Goal: Communication & Community: Connect with others

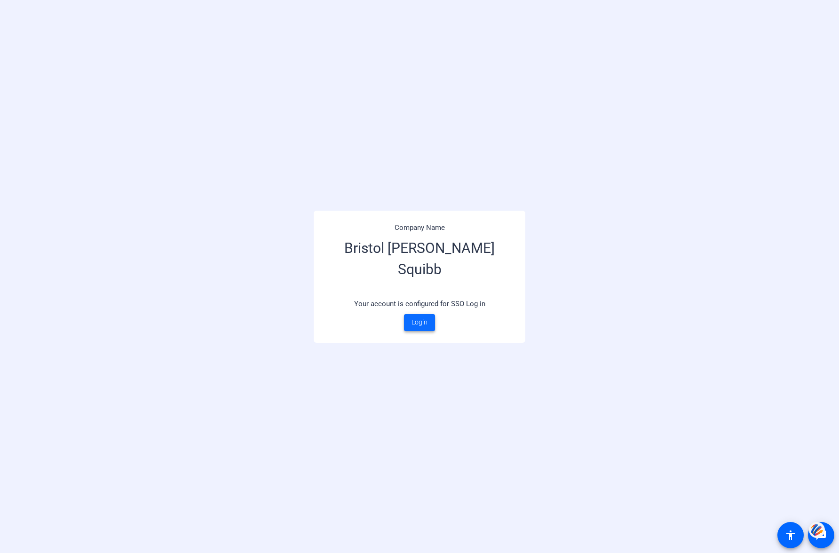
click at [417, 318] on span "Login" at bounding box center [420, 323] width 16 height 10
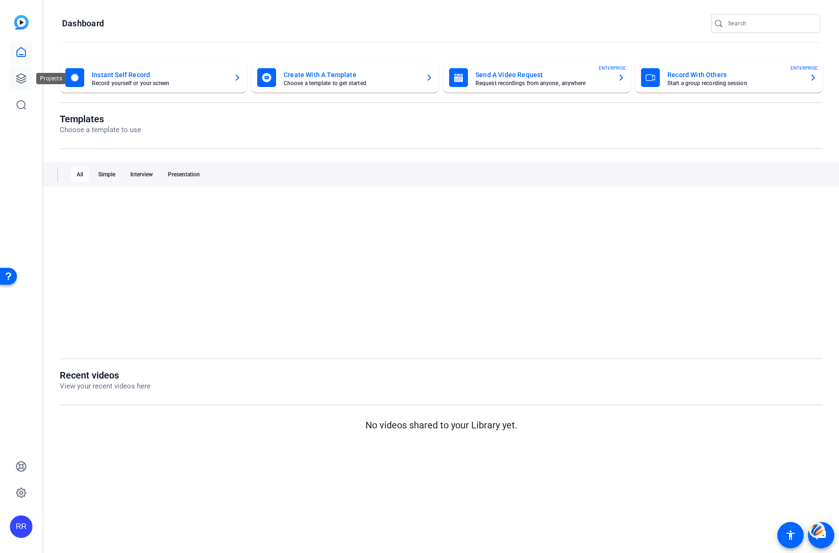
click at [18, 77] on icon at bounding box center [20, 78] width 9 height 9
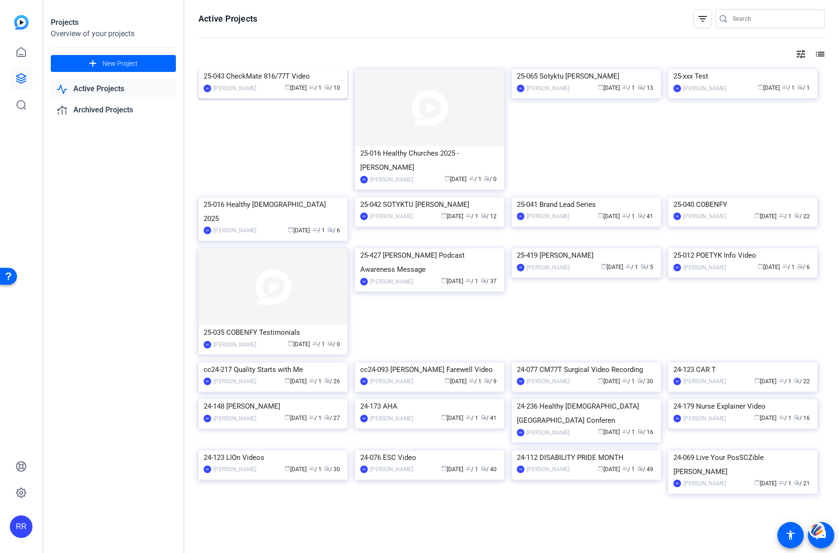
click at [263, 69] on img at bounding box center [273, 69] width 149 height 0
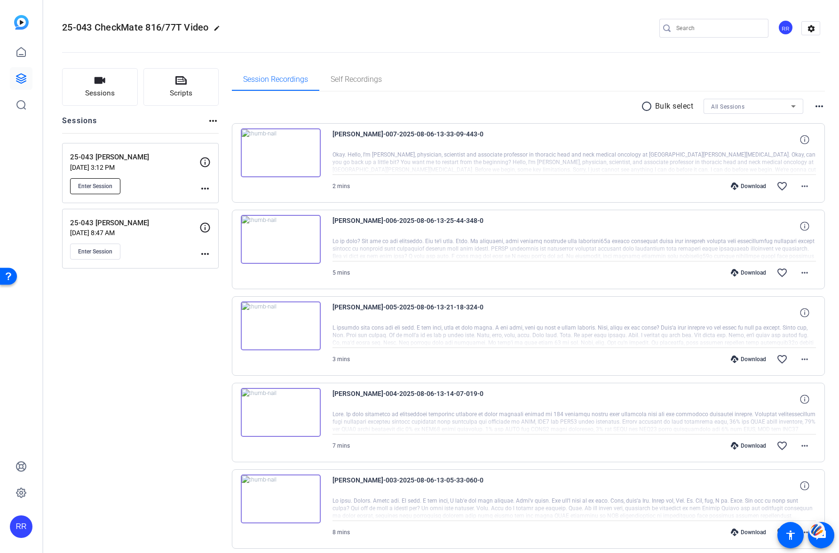
click at [100, 184] on span "Enter Session" at bounding box center [95, 187] width 34 height 8
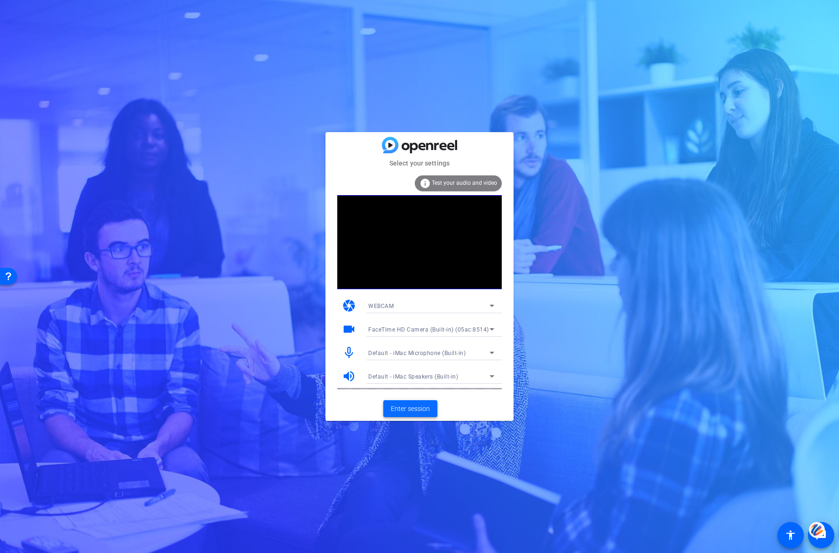
click at [416, 407] on span "Enter session" at bounding box center [410, 409] width 39 height 10
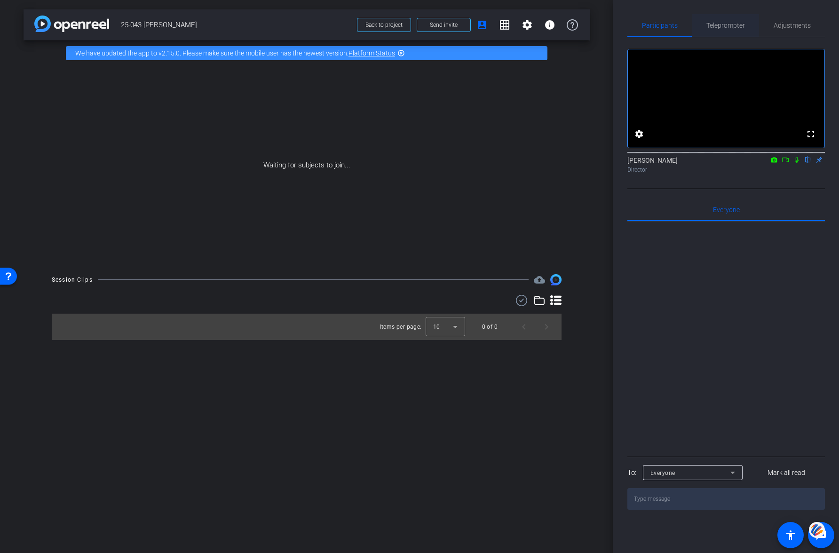
click at [725, 27] on span "Teleprompter" at bounding box center [726, 25] width 39 height 7
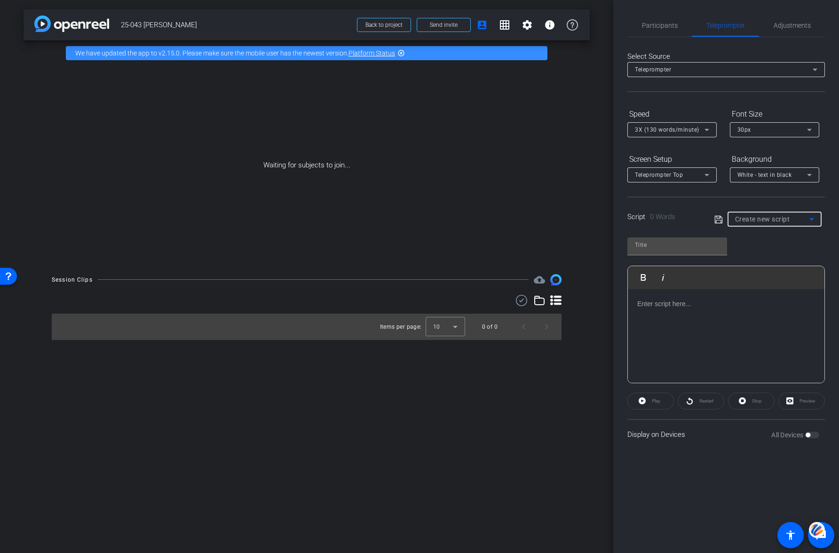
click at [757, 217] on span "Create new script" at bounding box center [762, 219] width 55 height 8
click at [758, 279] on span "[PERSON_NAME] - CheckMate 816" at bounding box center [774, 283] width 79 height 11
type input "[PERSON_NAME] - CheckMate 816"
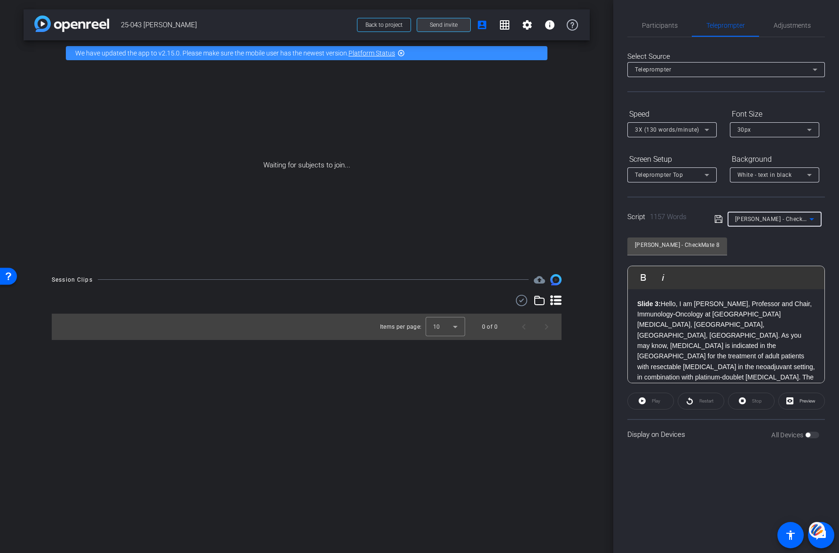
click at [444, 25] on span "Send invite" at bounding box center [444, 25] width 28 height 8
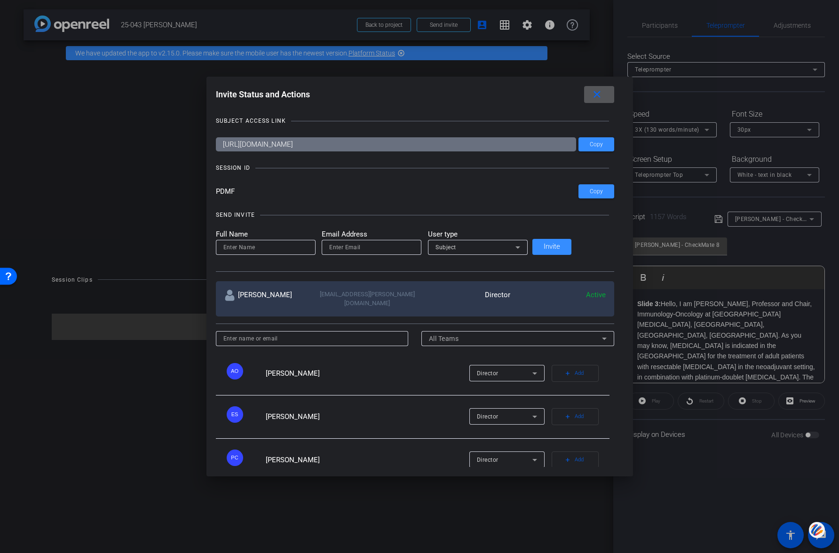
click at [382, 248] on input "email" at bounding box center [371, 247] width 85 height 11
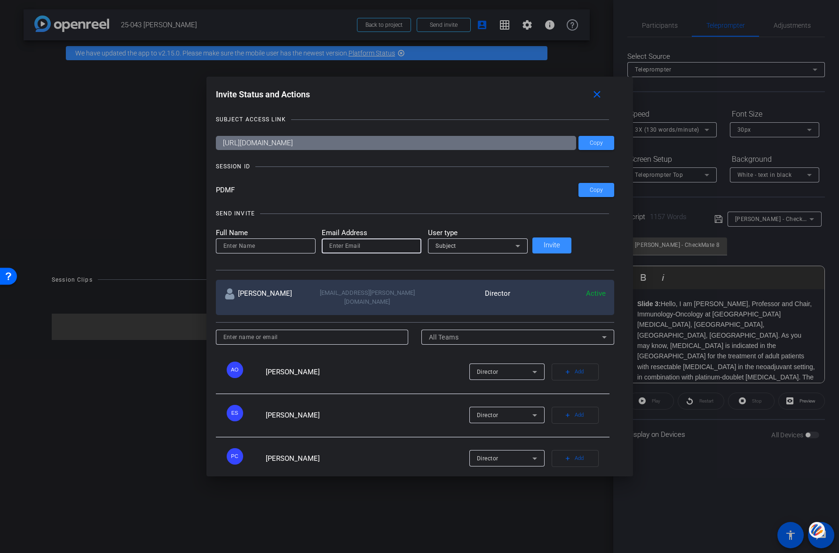
paste input "[EMAIL_ADDRESS][DOMAIN_NAME]"
type input "[EMAIL_ADDRESS][DOMAIN_NAME]"
click at [280, 246] on input at bounding box center [265, 245] width 85 height 11
type input "[PERSON_NAME]"
click at [560, 244] on span "Invite" at bounding box center [552, 245] width 16 height 7
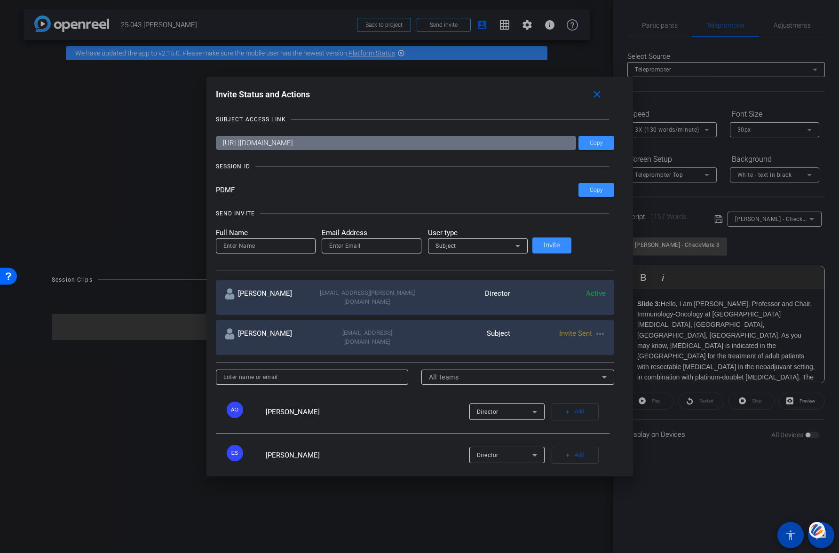
scroll to position [0, 0]
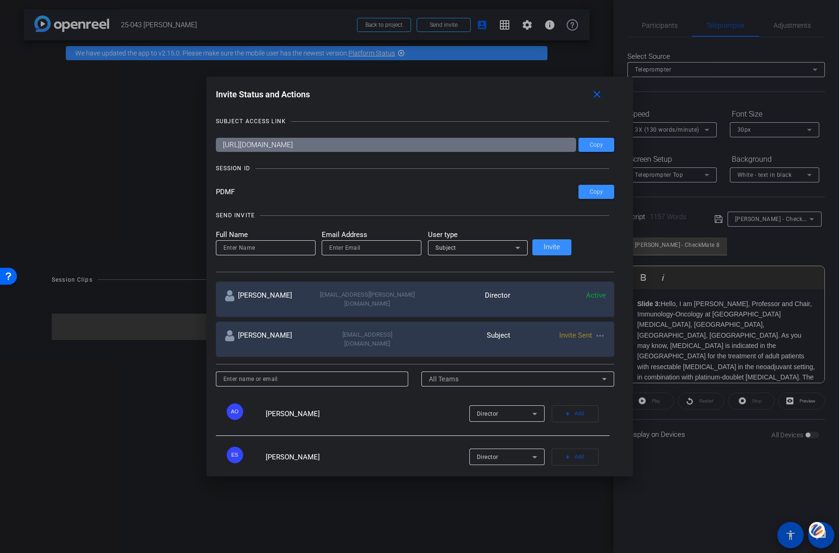
click at [374, 247] on input "email" at bounding box center [371, 247] width 85 height 11
paste input "[EMAIL_ADDRESS][PERSON_NAME][DOMAIN_NAME]"
type input "[EMAIL_ADDRESS][PERSON_NAME][DOMAIN_NAME]"
click at [259, 252] on input at bounding box center [265, 247] width 85 height 11
type input "[PERSON_NAME]"
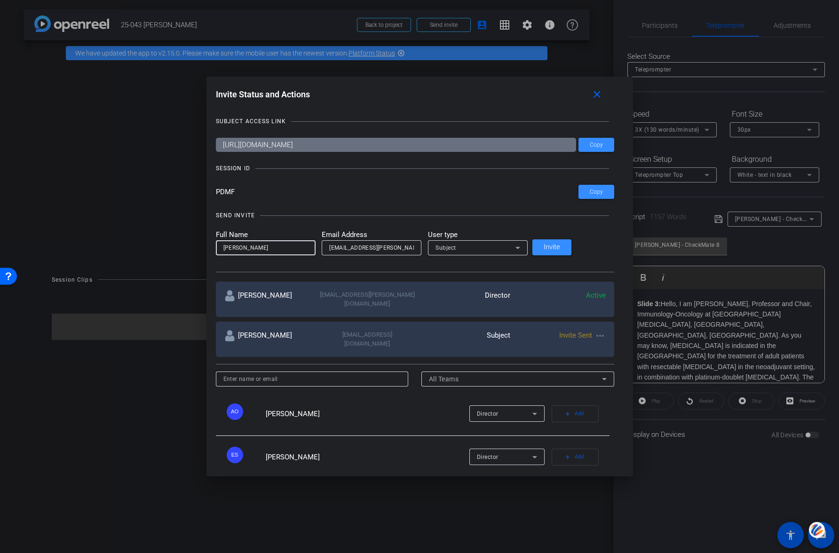
click at [456, 246] on span "Subject" at bounding box center [446, 248] width 21 height 7
click at [472, 279] on span "Watcher" at bounding box center [469, 281] width 24 height 11
click at [560, 246] on span "Invite" at bounding box center [552, 247] width 16 height 7
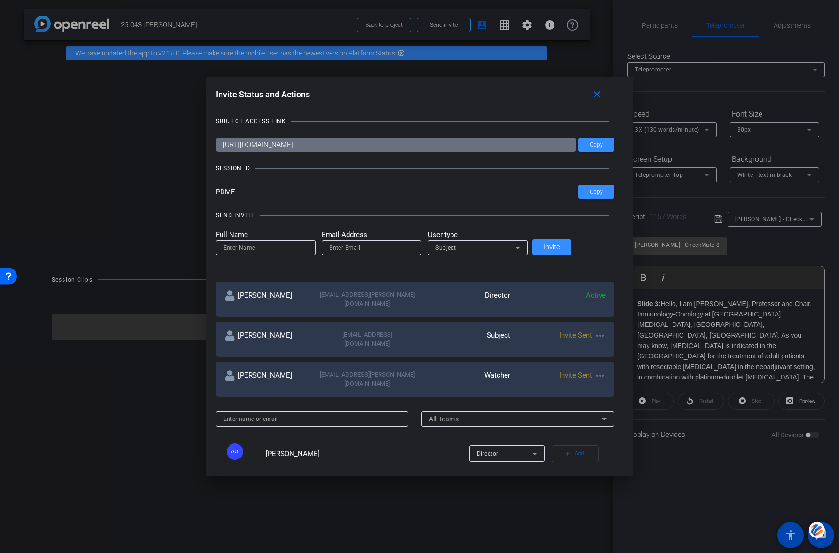
click at [375, 255] on div at bounding box center [372, 260] width 100 height 10
click at [374, 252] on input "email" at bounding box center [371, 247] width 85 height 11
type input "[PERSON_NAME]"
click at [490, 247] on div "Subject" at bounding box center [476, 248] width 80 height 12
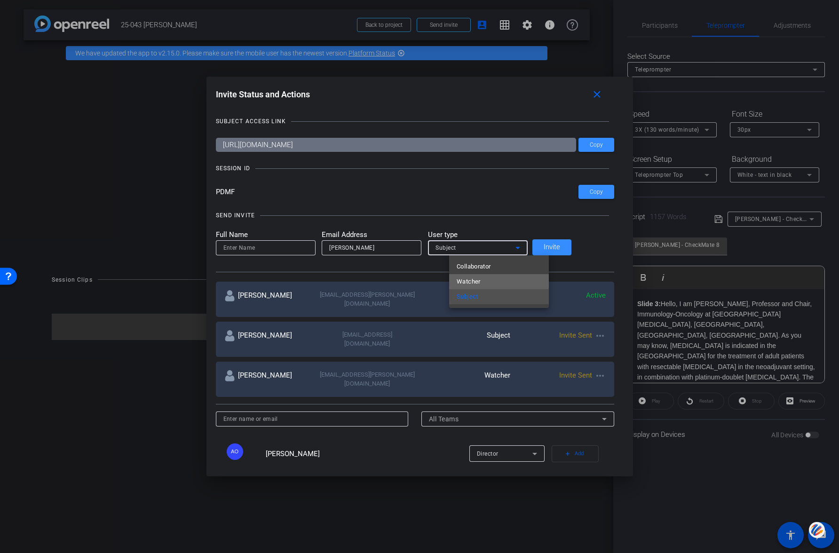
click at [475, 276] on span "Watcher" at bounding box center [469, 281] width 24 height 11
click at [570, 247] on div "Full Name Email Address [PERSON_NAME] User type Watcher Invite" at bounding box center [415, 243] width 399 height 26
click at [580, 247] on div "Full Name Email Address [PERSON_NAME] User type Watcher Invite" at bounding box center [415, 243] width 399 height 26
click at [304, 247] on input at bounding box center [265, 247] width 85 height 11
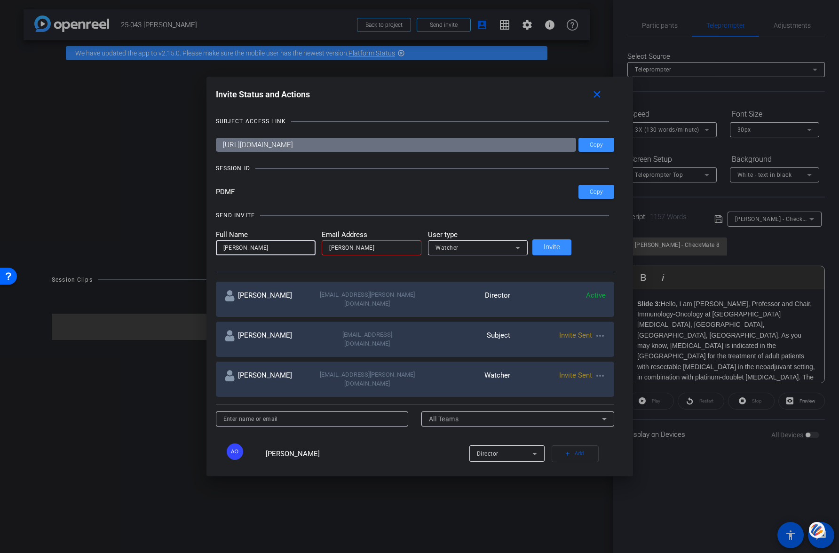
type input "[PERSON_NAME]"
drag, startPoint x: 392, startPoint y: 247, endPoint x: 328, endPoint y: 240, distance: 64.3
click at [333, 242] on form "Full Name [PERSON_NAME] Email Address [PERSON_NAME] User type Watcher" at bounding box center [372, 243] width 312 height 26
click at [369, 250] on input "[PERSON_NAME]" at bounding box center [371, 247] width 85 height 11
click at [390, 249] on input "JasonCetel" at bounding box center [371, 247] width 85 height 11
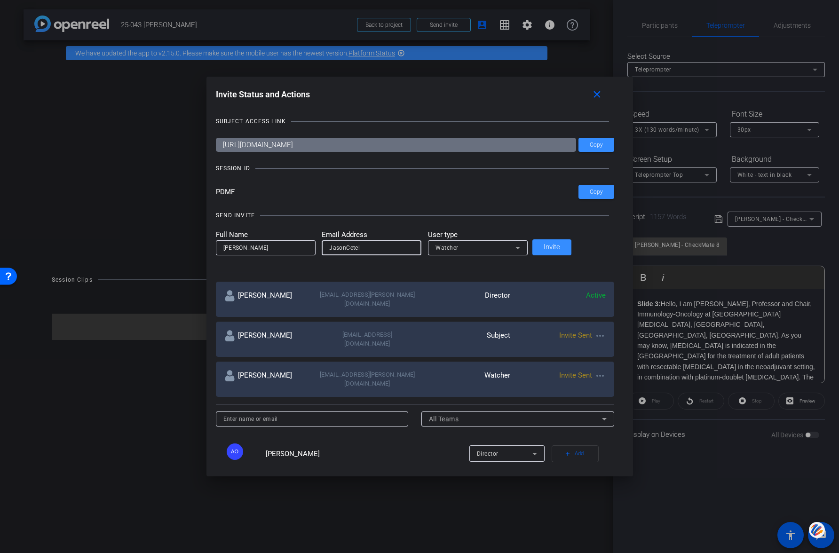
click at [390, 249] on input "JasonCetel" at bounding box center [371, 247] width 85 height 11
paste input "[PERSON_NAME][EMAIL_ADDRESS][PERSON_NAME][DOMAIN_NAME]"
type input "[PERSON_NAME][EMAIL_ADDRESS][PERSON_NAME][DOMAIN_NAME]"
click at [560, 246] on span "Invite" at bounding box center [552, 247] width 16 height 7
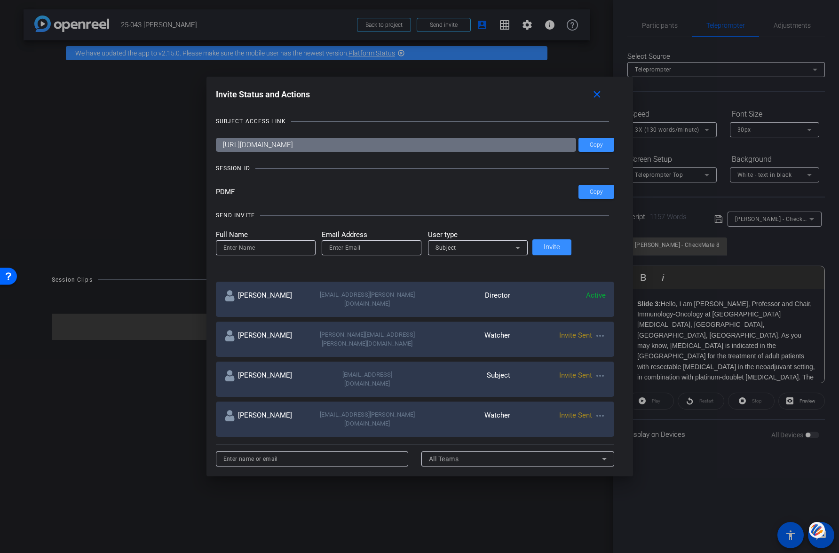
click at [380, 247] on input "email" at bounding box center [371, 247] width 85 height 11
paste input "[PERSON_NAME][EMAIL_ADDRESS][PERSON_NAME][DOMAIN_NAME]"
type input "[PERSON_NAME][EMAIL_ADDRESS][PERSON_NAME][DOMAIN_NAME]"
click at [281, 248] on input at bounding box center [265, 247] width 85 height 11
type input "[PERSON_NAME]"
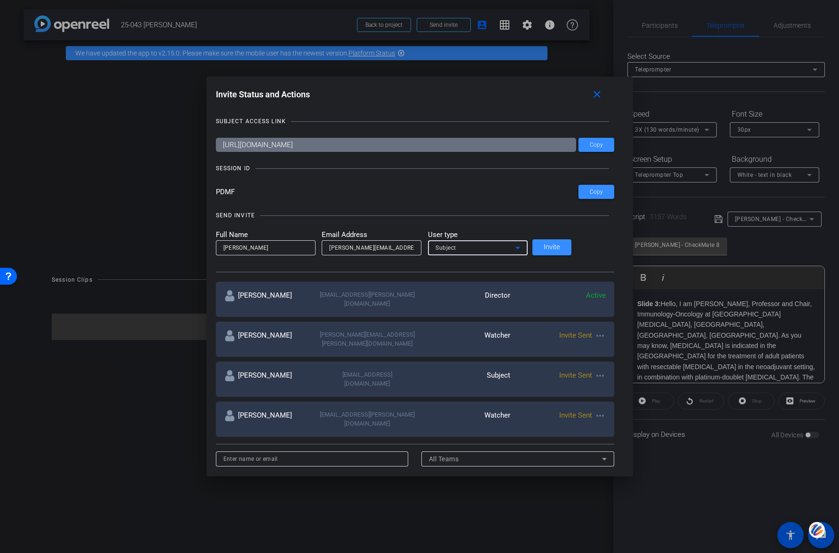
click at [456, 245] on span "Subject" at bounding box center [446, 248] width 21 height 7
click at [467, 277] on span "Watcher" at bounding box center [469, 281] width 24 height 11
click at [563, 245] on span at bounding box center [552, 247] width 39 height 23
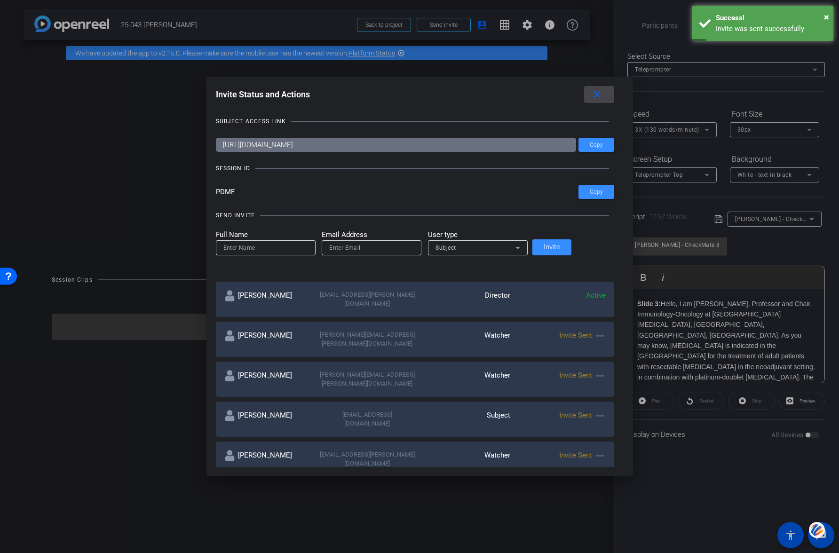
click at [591, 95] on mat-icon "close" at bounding box center [597, 95] width 12 height 12
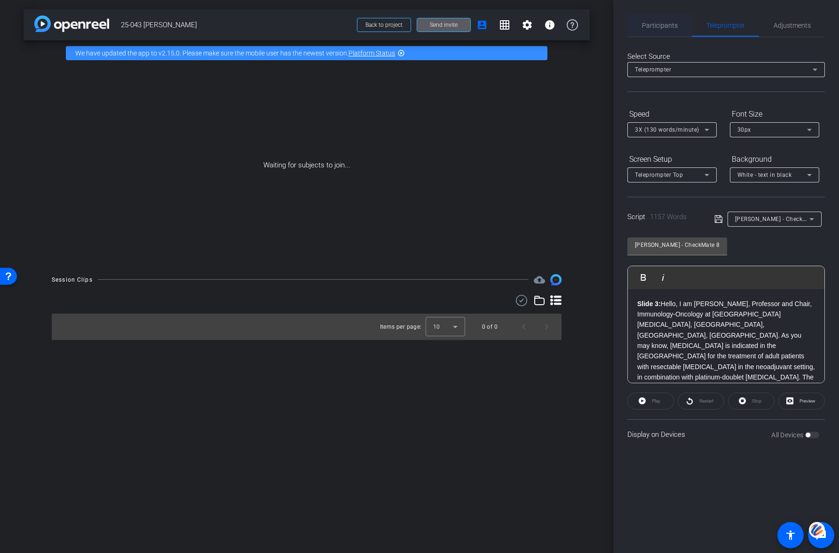
click at [656, 29] on span "Participants" at bounding box center [660, 25] width 36 height 7
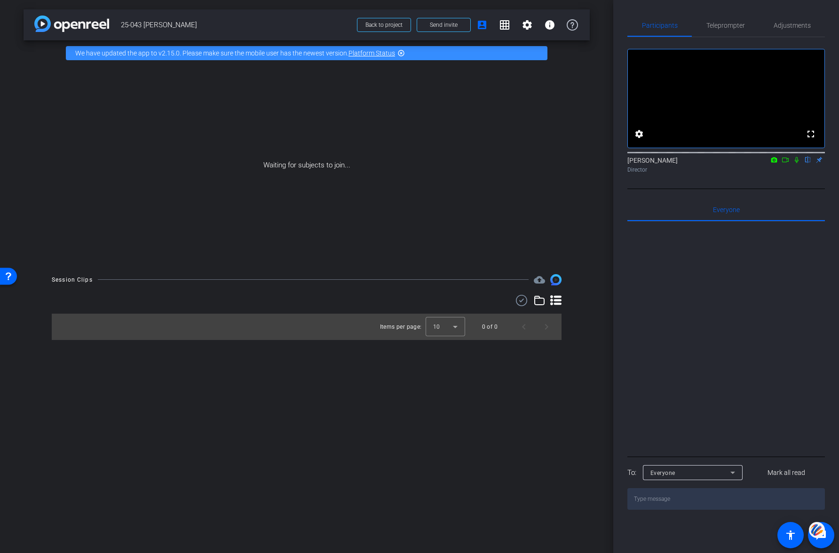
click at [789, 163] on icon at bounding box center [786, 160] width 8 height 7
click at [808, 163] on icon at bounding box center [808, 160] width 4 height 6
click at [728, 27] on span "Teleprompter" at bounding box center [726, 25] width 39 height 7
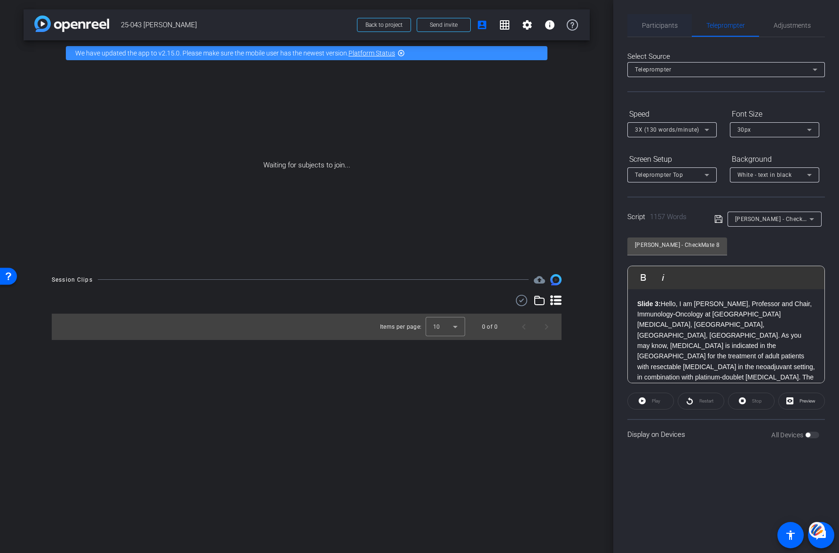
click at [668, 30] on span "Participants" at bounding box center [660, 25] width 36 height 23
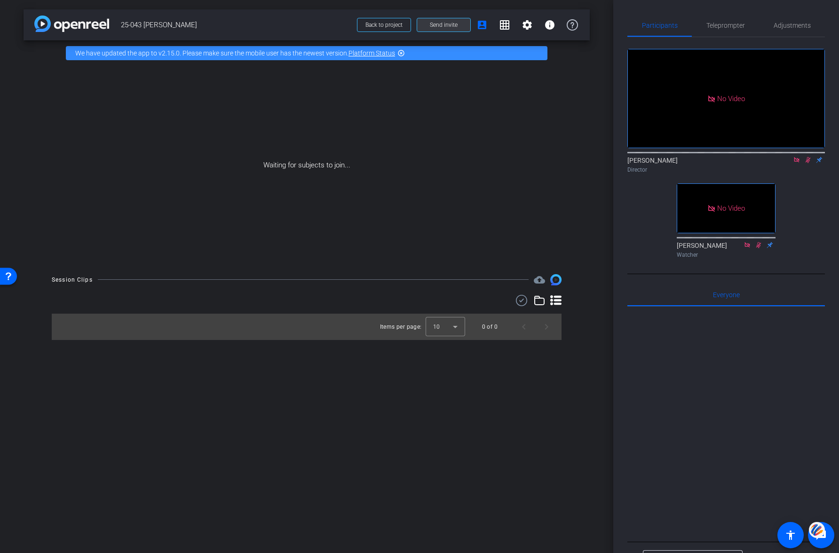
click at [447, 24] on span "Send invite" at bounding box center [444, 25] width 28 height 8
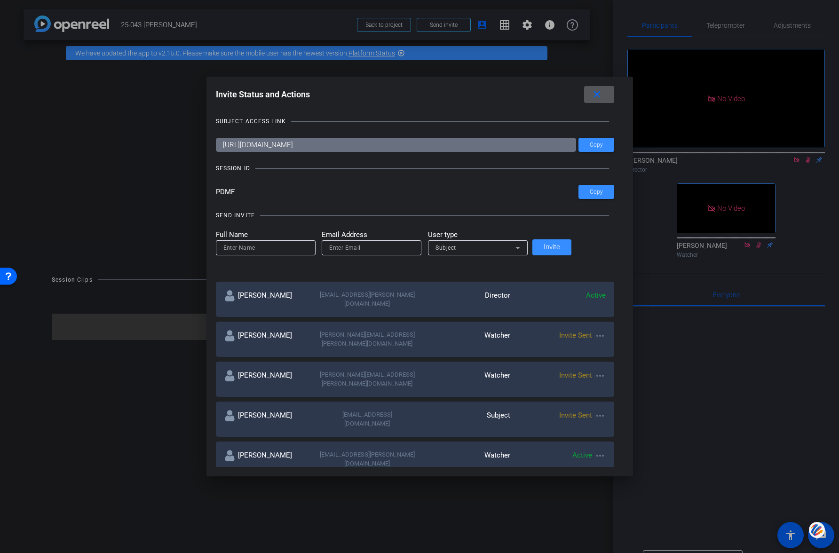
click at [248, 194] on input "PDMF" at bounding box center [397, 192] width 363 height 14
click at [584, 93] on span at bounding box center [599, 94] width 30 height 23
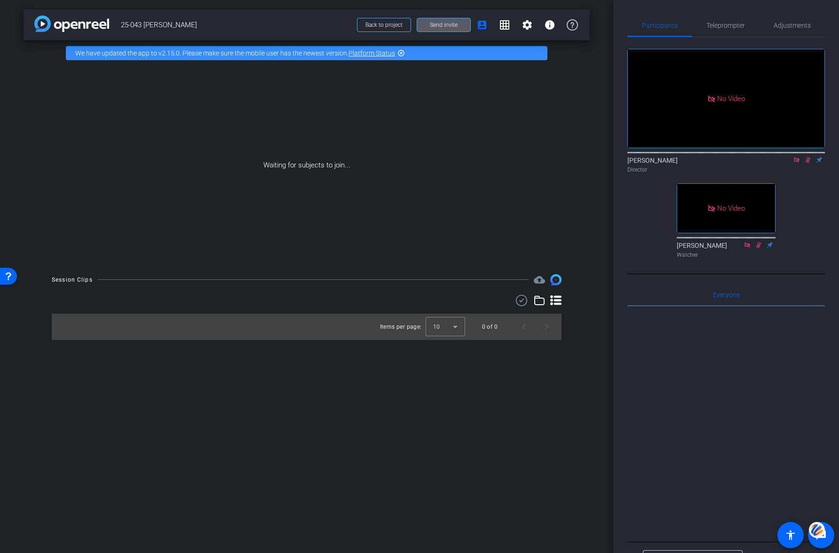
click at [318, 404] on div "arrow_back 25-043 [PERSON_NAME] Back to project Send invite account_box grid_on…" at bounding box center [307, 276] width 614 height 553
drag, startPoint x: 794, startPoint y: 156, endPoint x: 798, endPoint y: 160, distance: 6.3
click at [795, 158] on mat-icon at bounding box center [796, 160] width 11 height 8
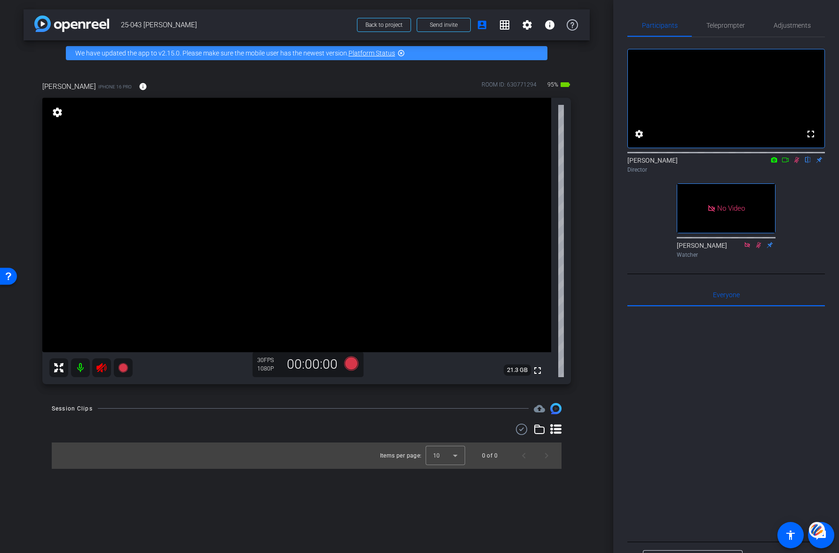
click at [79, 369] on mat-icon at bounding box center [80, 368] width 19 height 19
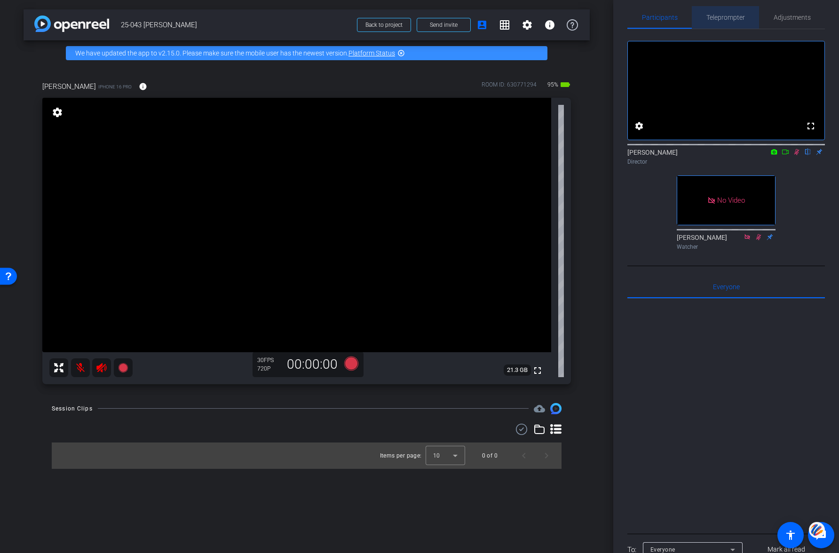
click at [726, 15] on span "Teleprompter" at bounding box center [726, 17] width 39 height 7
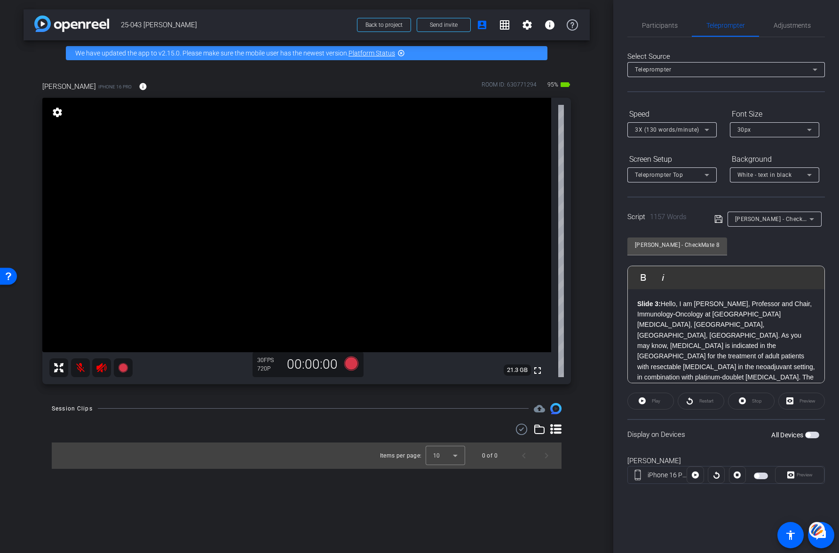
drag, startPoint x: 761, startPoint y: 477, endPoint x: 775, endPoint y: 480, distance: 14.6
click at [762, 477] on span "button" at bounding box center [761, 476] width 14 height 7
click at [646, 22] on span "Participants" at bounding box center [660, 25] width 36 height 7
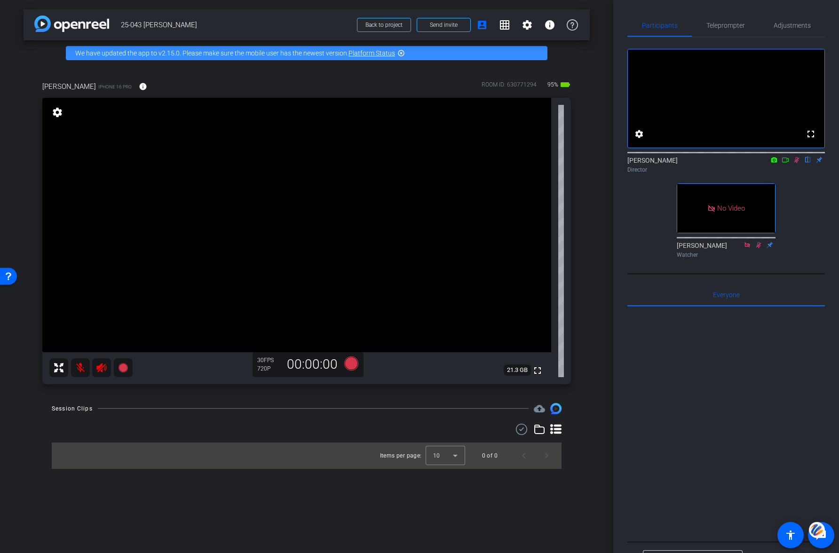
drag, startPoint x: 79, startPoint y: 367, endPoint x: 103, endPoint y: 372, distance: 24.4
click at [79, 368] on mat-icon at bounding box center [80, 368] width 19 height 19
click at [99, 369] on icon at bounding box center [101, 367] width 10 height 9
click at [799, 163] on icon at bounding box center [797, 160] width 8 height 7
click at [718, 24] on span "Teleprompter" at bounding box center [726, 25] width 39 height 7
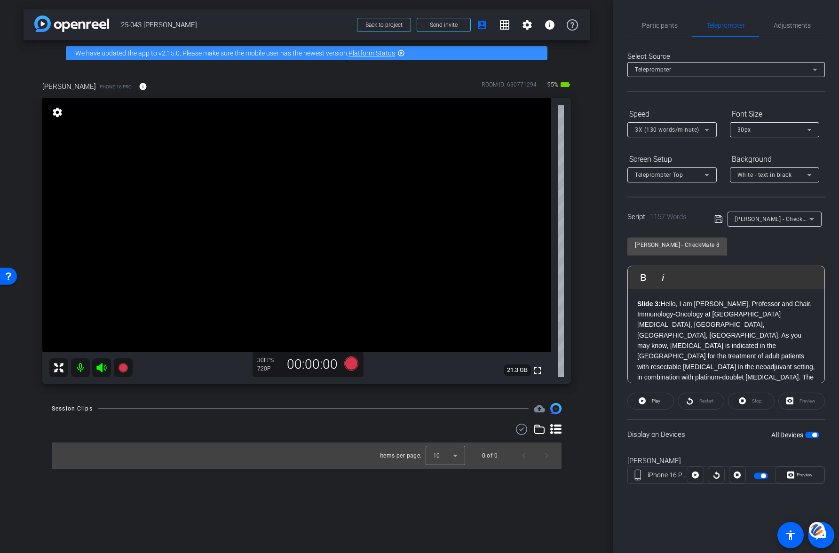
drag, startPoint x: 809, startPoint y: 435, endPoint x: 812, endPoint y: 431, distance: 5.4
click at [809, 433] on span "button" at bounding box center [813, 435] width 14 height 7
click at [813, 435] on span "button" at bounding box center [813, 435] width 14 height 7
drag, startPoint x: 812, startPoint y: 435, endPoint x: 836, endPoint y: 438, distance: 24.1
click at [812, 435] on span "button" at bounding box center [813, 435] width 14 height 7
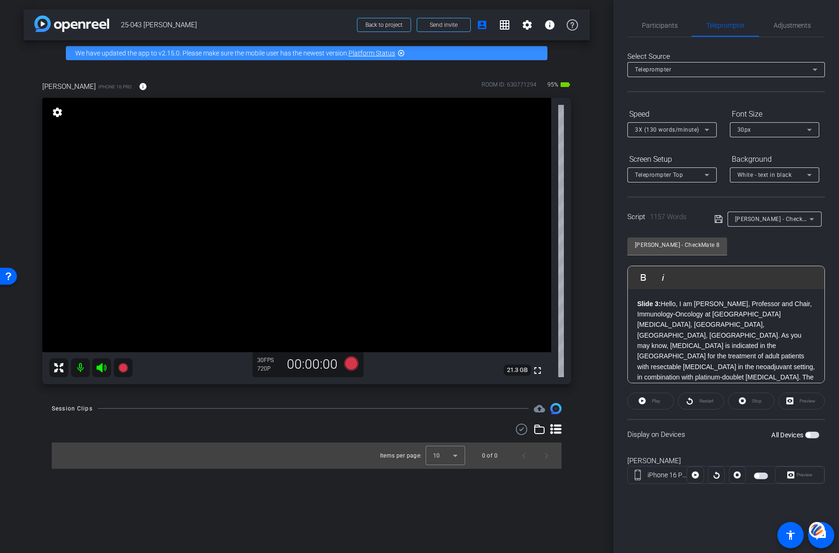
click at [813, 435] on span "button" at bounding box center [813, 435] width 14 height 7
click at [756, 131] on div "30px" at bounding box center [773, 130] width 70 height 12
click at [746, 176] on span "40px" at bounding box center [745, 178] width 14 height 11
click at [750, 133] on div "40px" at bounding box center [773, 130] width 70 height 12
click at [743, 161] on span "30px" at bounding box center [745, 163] width 14 height 11
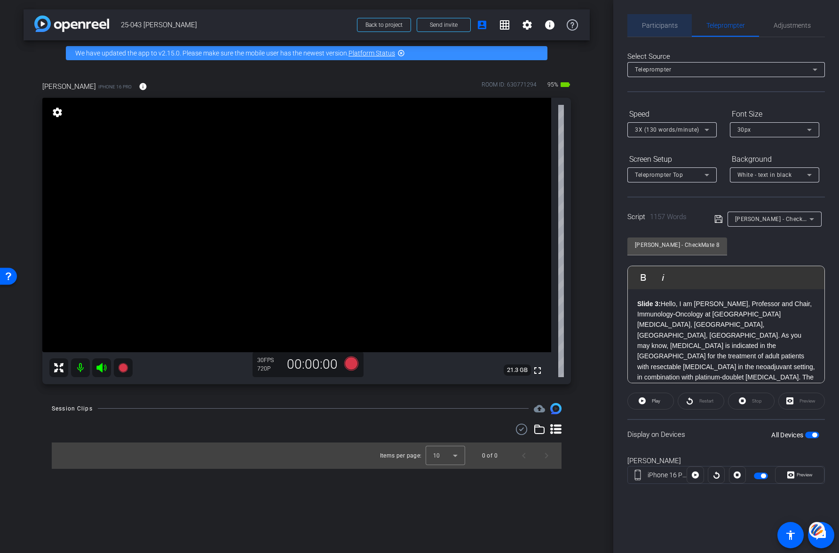
click at [662, 25] on span "Participants" at bounding box center [660, 25] width 36 height 7
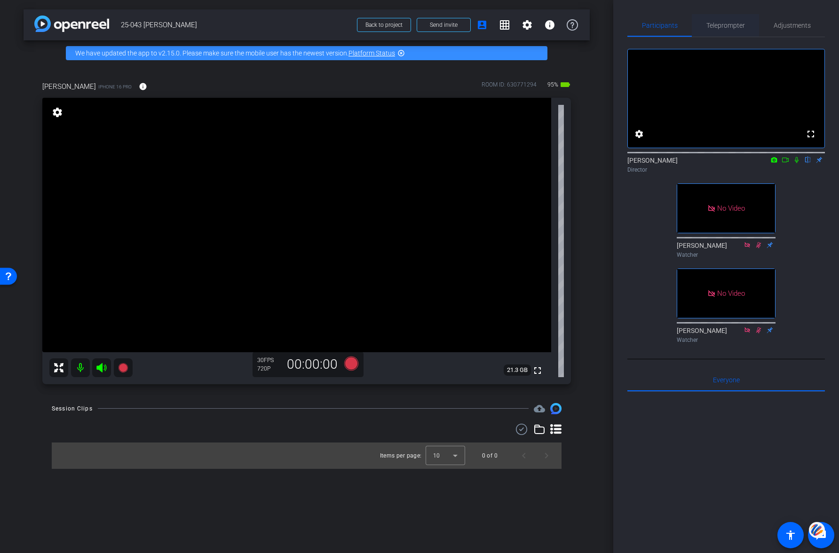
click at [716, 25] on span "Teleprompter" at bounding box center [726, 25] width 39 height 7
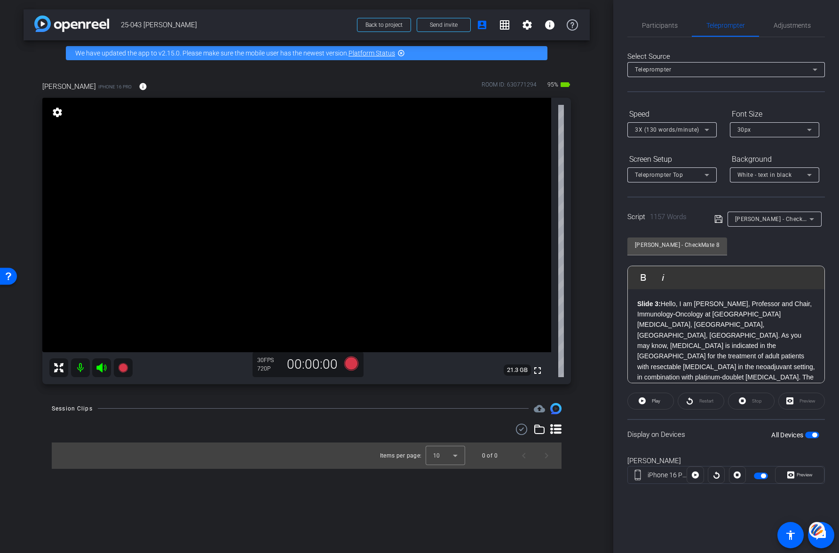
click at [814, 437] on span "button" at bounding box center [815, 435] width 5 height 5
click at [353, 363] on icon at bounding box center [351, 363] width 14 height 14
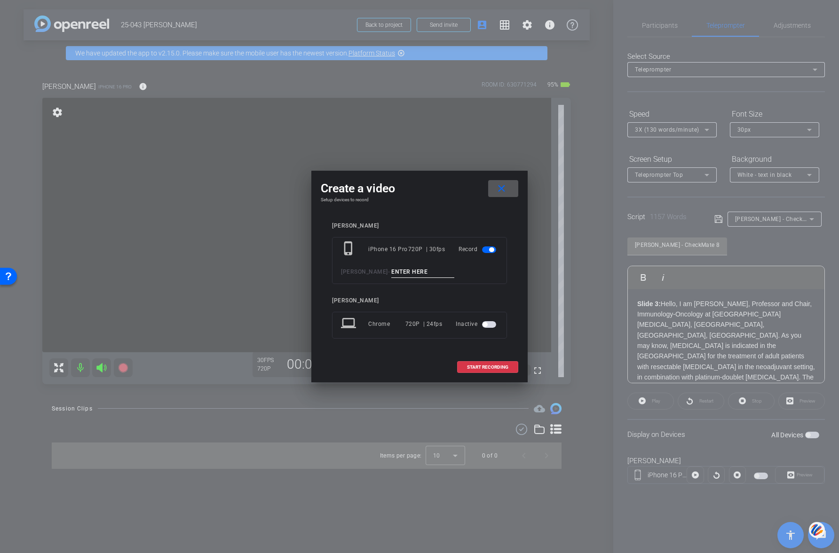
click at [395, 272] on input at bounding box center [422, 272] width 63 height 12
type input "TEST"
drag, startPoint x: 501, startPoint y: 189, endPoint x: 349, endPoint y: 203, distance: 152.6
click at [501, 189] on mat-icon "close" at bounding box center [502, 189] width 12 height 12
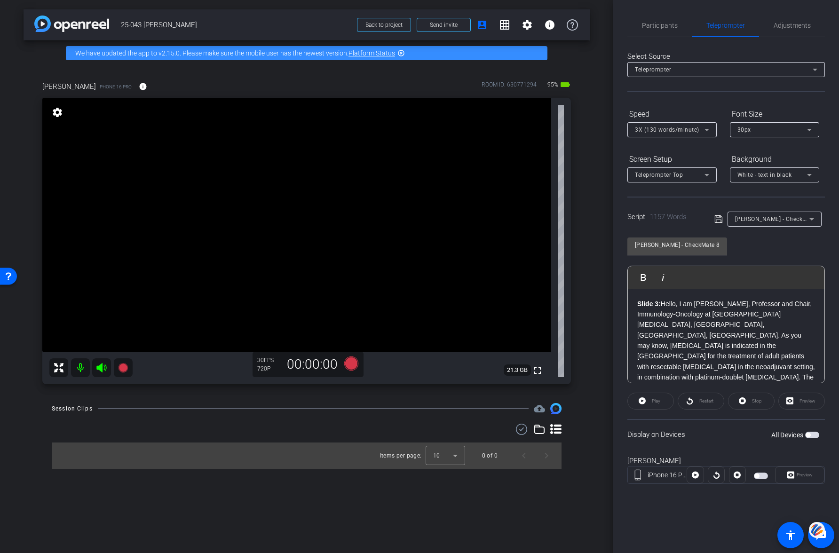
click at [58, 113] on mat-icon "settings" at bounding box center [57, 112] width 13 height 11
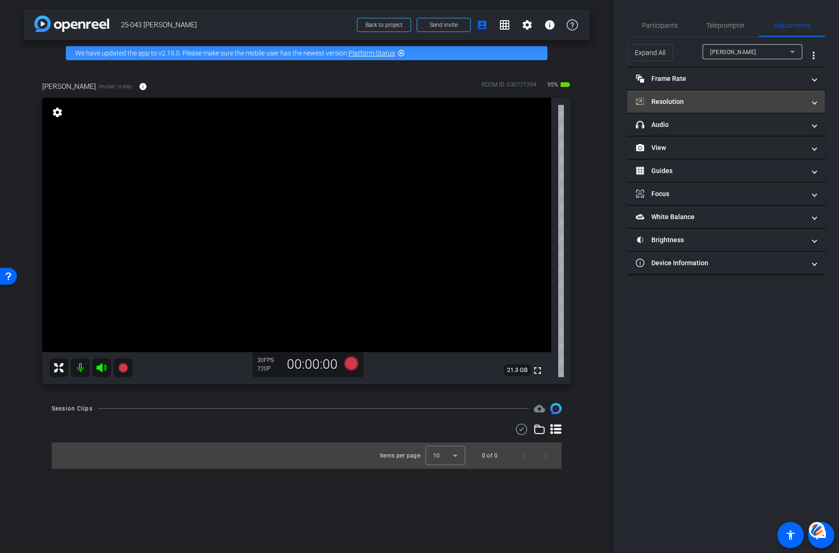
drag, startPoint x: 670, startPoint y: 97, endPoint x: 677, endPoint y: 96, distance: 6.7
click at [671, 97] on mat-panel-title "Resolution" at bounding box center [720, 102] width 169 height 10
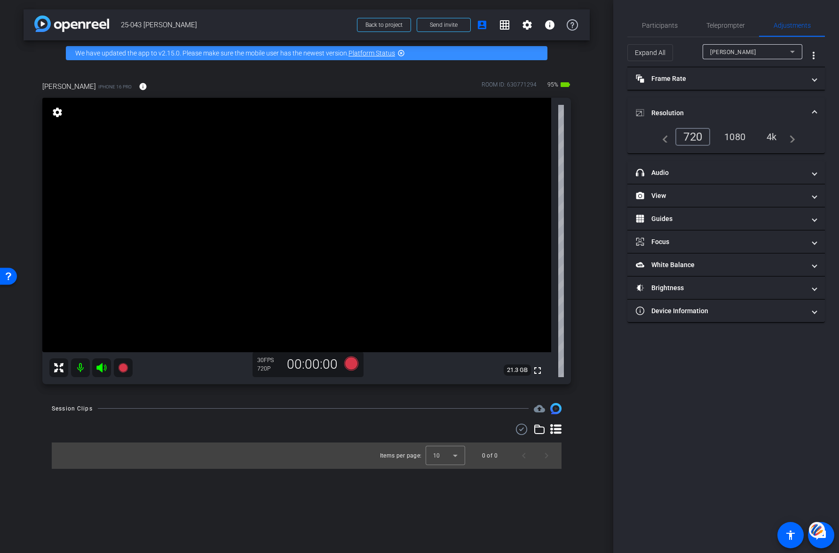
drag, startPoint x: 735, startPoint y: 138, endPoint x: 742, endPoint y: 137, distance: 6.7
click at [735, 138] on div "1080" at bounding box center [735, 137] width 35 height 16
click at [356, 359] on icon at bounding box center [351, 363] width 23 height 17
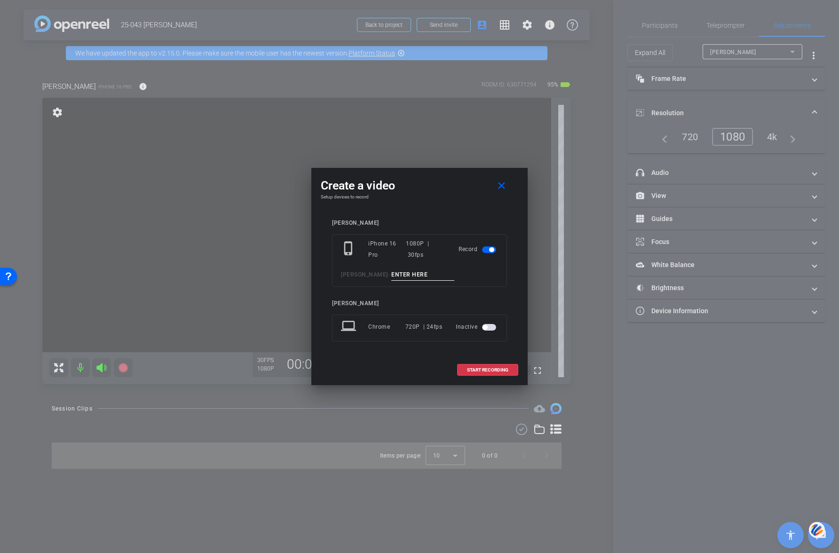
click at [398, 273] on input at bounding box center [422, 275] width 63 height 12
type input "TEST"
click at [494, 368] on span "START RECORDING" at bounding box center [487, 370] width 41 height 5
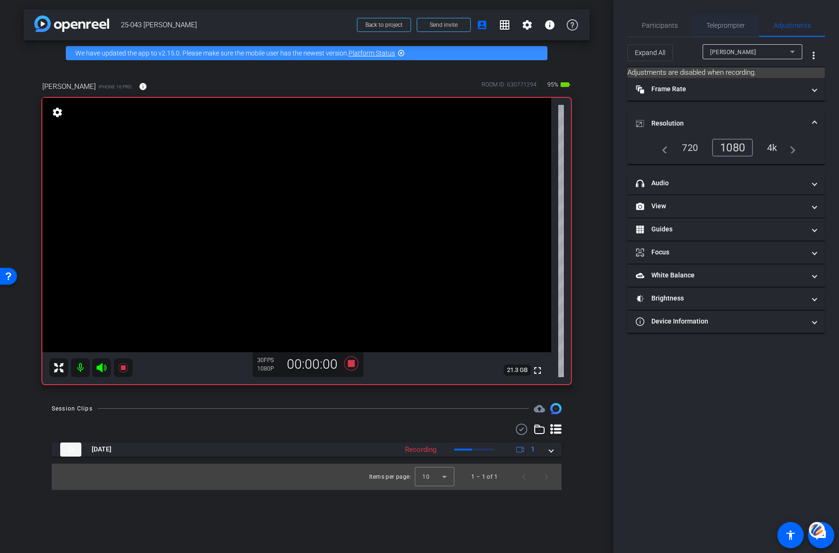
click at [718, 25] on span "Teleprompter" at bounding box center [726, 25] width 39 height 7
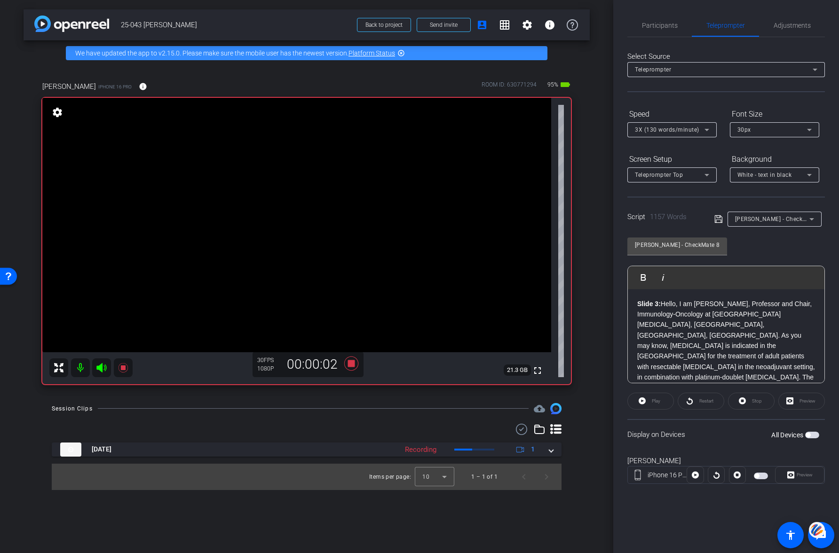
click at [704, 430] on div "Display on Devices All Devices" at bounding box center [727, 434] width 198 height 31
drag, startPoint x: 812, startPoint y: 436, endPoint x: 822, endPoint y: 437, distance: 10.4
click at [812, 436] on span "button" at bounding box center [813, 435] width 14 height 7
click at [646, 398] on span at bounding box center [651, 401] width 46 height 23
click at [646, 400] on span at bounding box center [651, 401] width 47 height 23
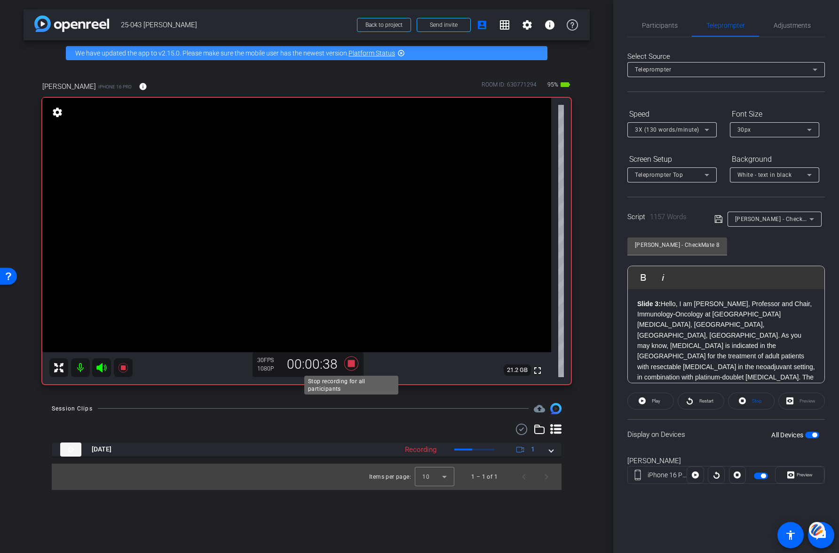
click at [349, 365] on icon at bounding box center [351, 363] width 14 height 14
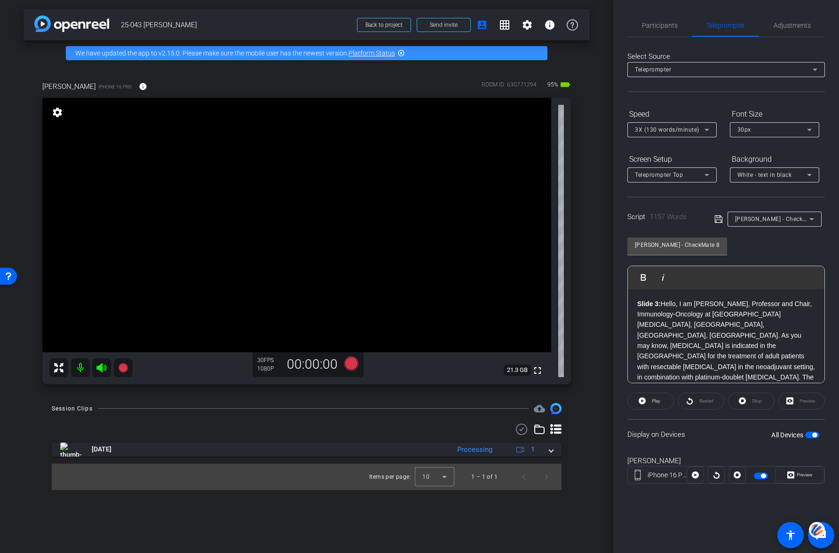
click at [811, 435] on span "button" at bounding box center [813, 435] width 14 height 7
click at [813, 434] on span "button" at bounding box center [813, 435] width 14 height 7
click at [651, 29] on span "Participants" at bounding box center [660, 25] width 36 height 7
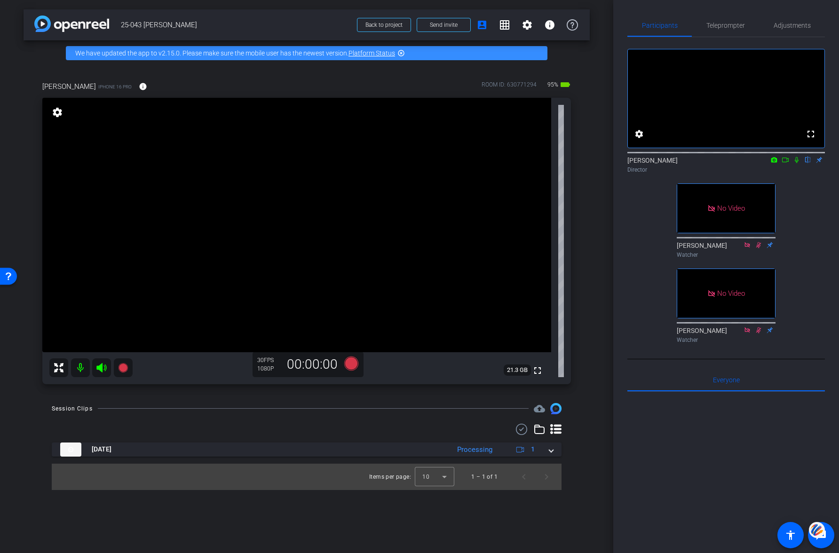
drag, startPoint x: 785, startPoint y: 171, endPoint x: 791, endPoint y: 177, distance: 9.0
click at [785, 163] on icon at bounding box center [786, 160] width 8 height 7
click at [726, 25] on span "Teleprompter" at bounding box center [726, 25] width 39 height 7
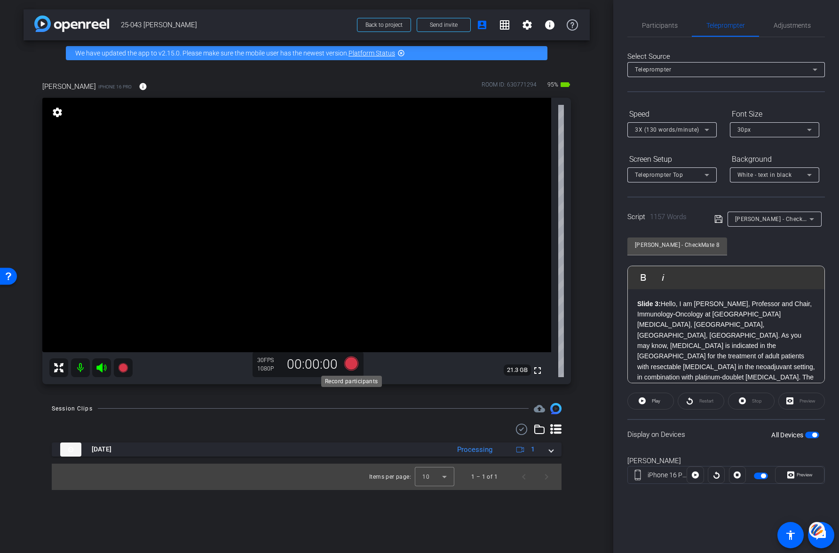
click at [353, 362] on icon at bounding box center [351, 363] width 14 height 14
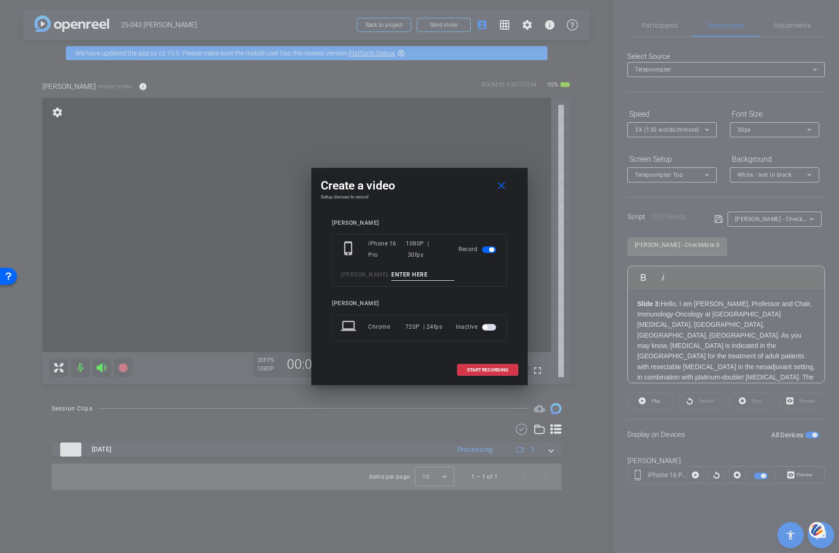
click at [401, 275] on input at bounding box center [422, 275] width 63 height 12
type input "001"
click at [496, 373] on span at bounding box center [488, 370] width 60 height 23
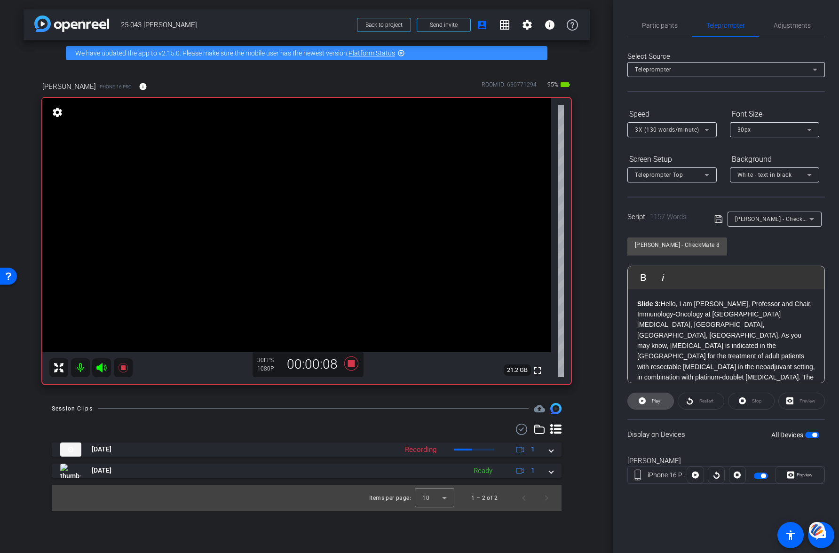
click at [647, 399] on span at bounding box center [651, 401] width 46 height 23
click at [650, 279] on span "Play" at bounding box center [649, 277] width 15 height 8
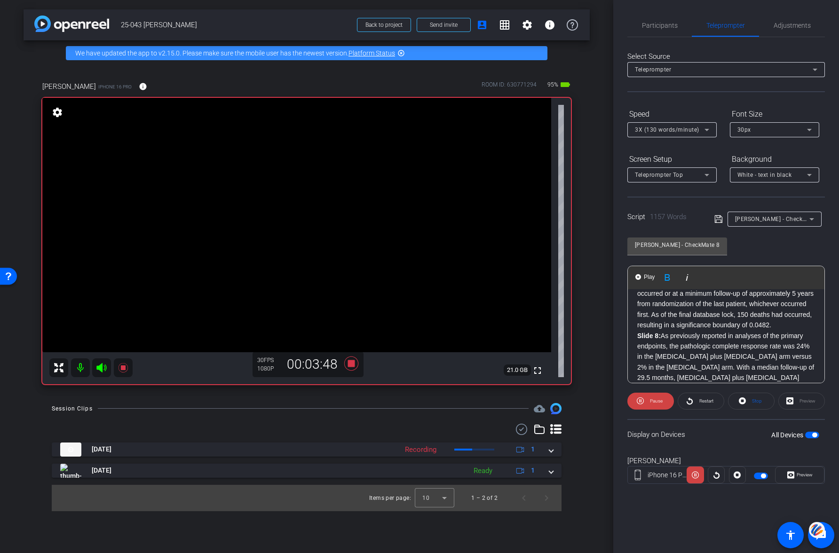
click at [638, 332] on strong "Slide 8:" at bounding box center [650, 336] width 24 height 8
click at [643, 277] on span "Play" at bounding box center [649, 277] width 15 height 8
click at [638, 296] on p "Slide 7: Notably, overall survival was a statistically powered prespecified sec…" at bounding box center [727, 283] width 178 height 95
click at [655, 396] on span "Pause" at bounding box center [655, 401] width 15 height 13
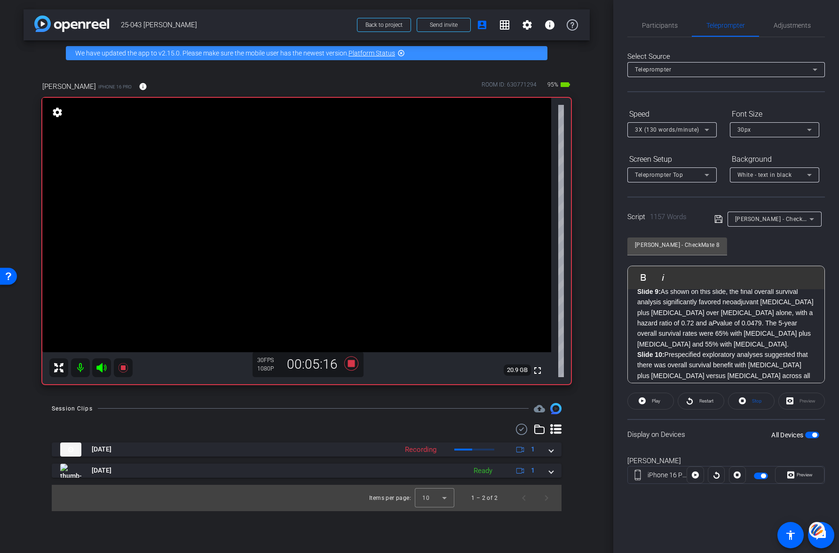
scroll to position [665, 0]
click at [637, 324] on div "Slide 3: Hello, I am [PERSON_NAME], Professor and Chair, Immunology-Oncology at…" at bounding box center [726, 456] width 197 height 1662
click at [648, 277] on span "Play" at bounding box center [649, 277] width 15 height 8
click at [656, 399] on span "Pause" at bounding box center [656, 401] width 13 height 5
click at [654, 400] on span "Play" at bounding box center [656, 401] width 8 height 5
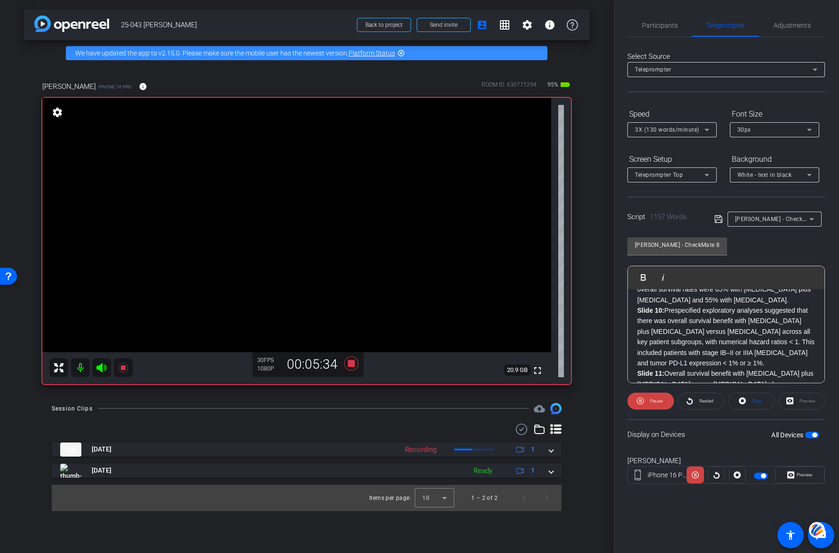
scroll to position [711, 0]
click at [654, 400] on span "Pause" at bounding box center [656, 401] width 13 height 5
click at [654, 400] on span "Play" at bounding box center [656, 401] width 8 height 5
click at [653, 402] on span "Pause" at bounding box center [656, 401] width 13 height 5
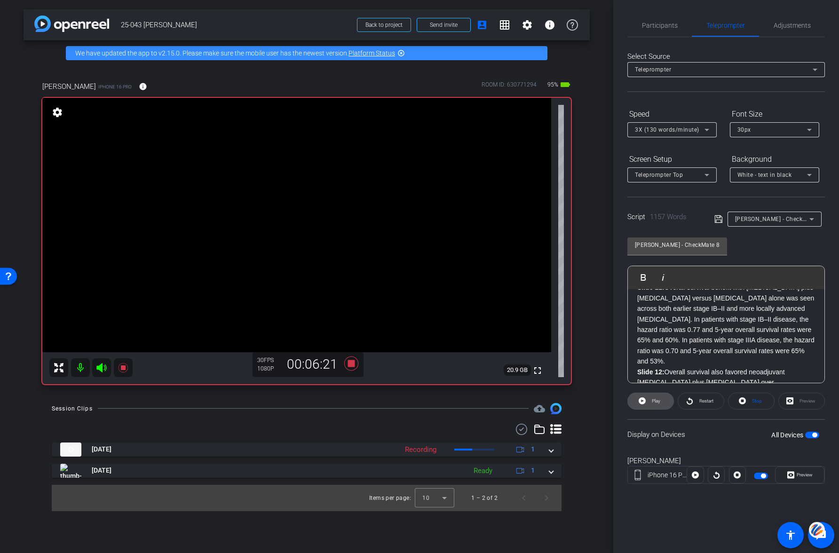
click at [654, 400] on span "Play" at bounding box center [656, 401] width 8 height 5
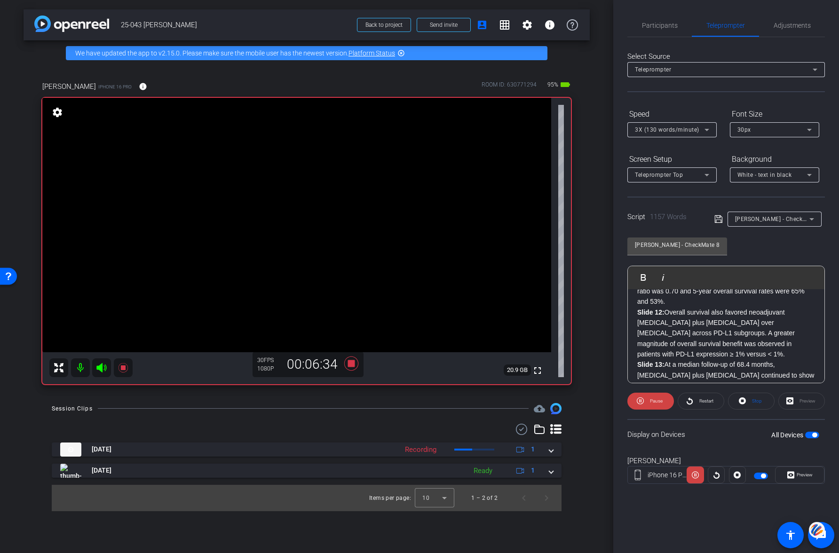
scroll to position [857, 0]
click at [656, 404] on span "Pause" at bounding box center [655, 401] width 15 height 13
click at [655, 399] on span "Play" at bounding box center [656, 401] width 8 height 5
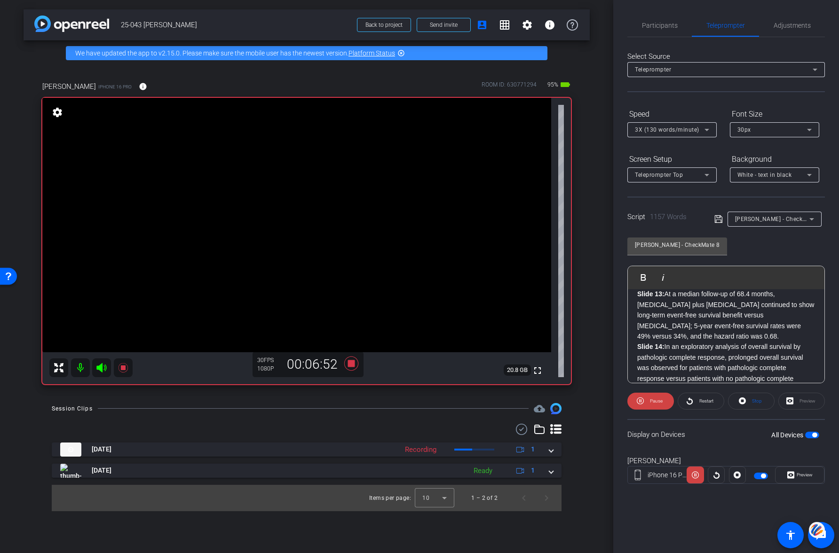
scroll to position [928, 0]
click at [652, 401] on span "Pause" at bounding box center [656, 401] width 13 height 5
click at [654, 401] on span "Play" at bounding box center [656, 401] width 8 height 5
click at [656, 399] on span "Pause" at bounding box center [656, 401] width 13 height 5
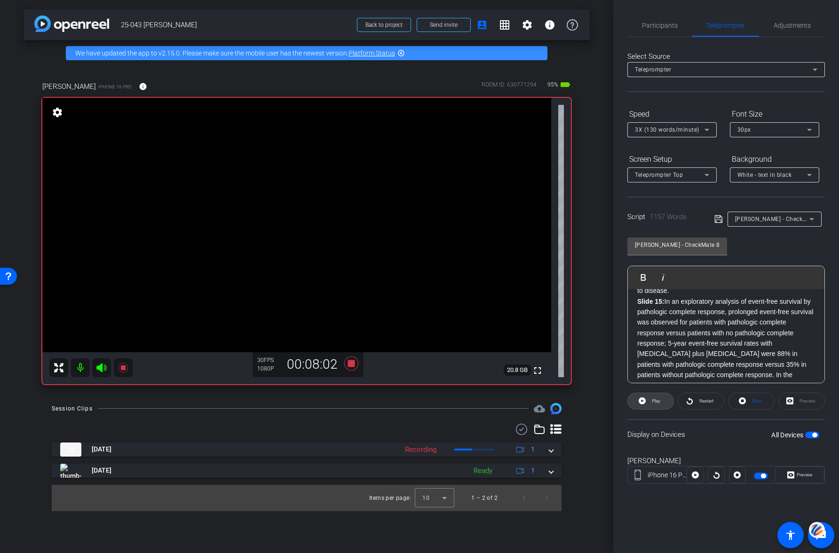
click at [656, 399] on span "Play" at bounding box center [656, 401] width 8 height 5
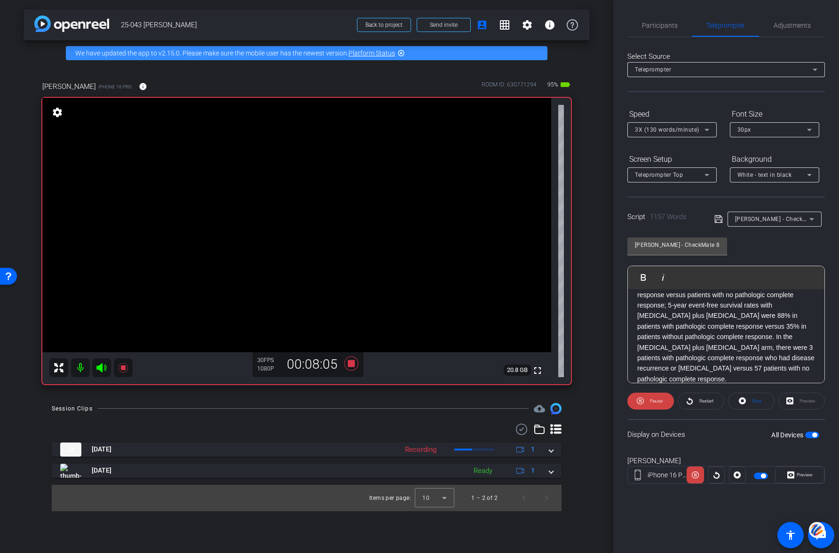
scroll to position [1147, 0]
click at [656, 401] on span "Pause" at bounding box center [656, 401] width 13 height 5
click at [656, 401] on span "Play" at bounding box center [656, 401] width 8 height 5
click at [657, 401] on span "Pause" at bounding box center [656, 401] width 13 height 5
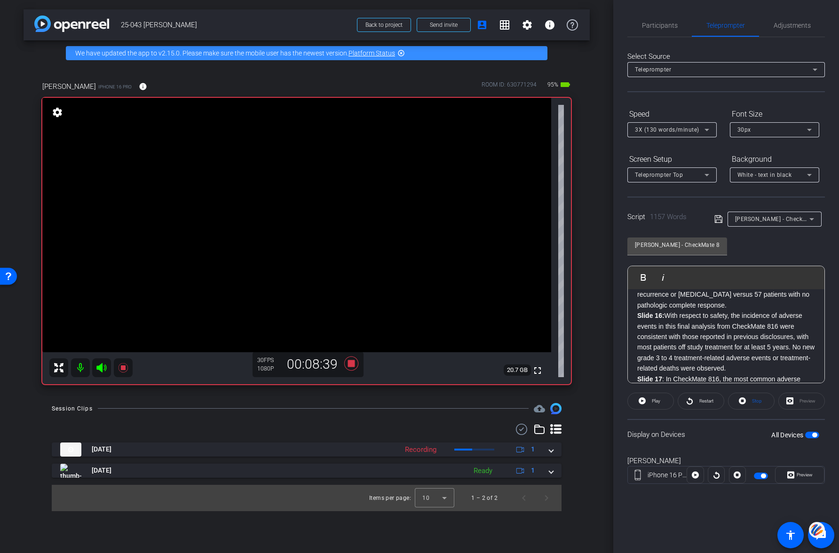
click at [657, 401] on span "Play" at bounding box center [656, 401] width 8 height 5
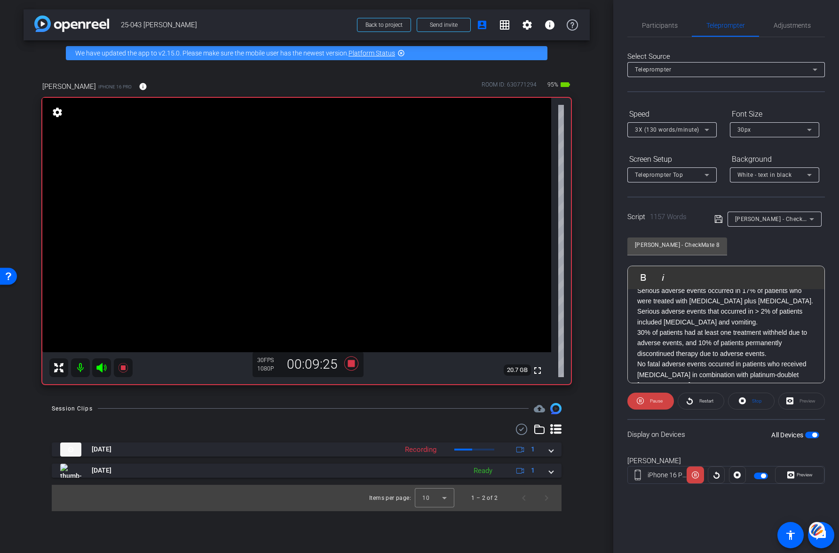
scroll to position [1364, 0]
click at [661, 401] on span "Pause" at bounding box center [656, 401] width 13 height 5
click at [659, 400] on span "Play" at bounding box center [656, 401] width 8 height 5
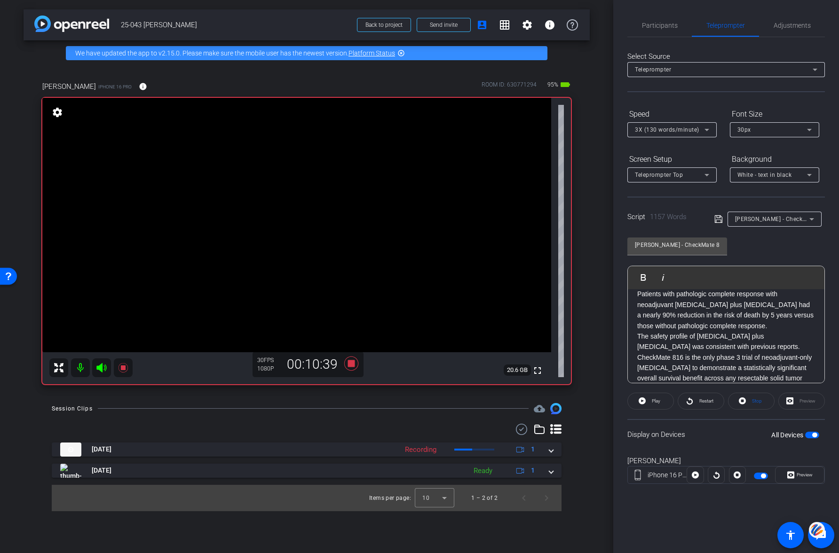
click at [638, 407] on strong "Slide 19:" at bounding box center [651, 411] width 27 height 8
click at [648, 278] on span "Play" at bounding box center [649, 277] width 15 height 8
click at [351, 363] on icon at bounding box center [351, 363] width 14 height 14
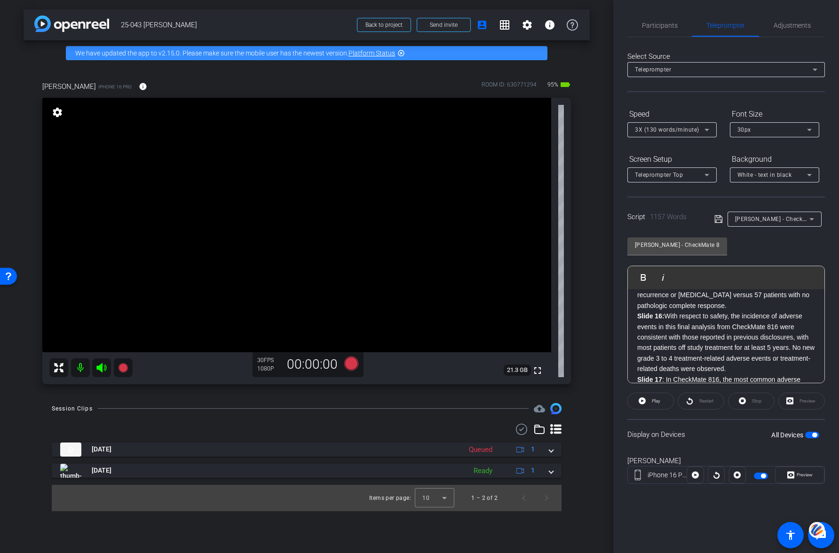
scroll to position [1219, 0]
click at [655, 24] on span "Participants" at bounding box center [660, 25] width 36 height 7
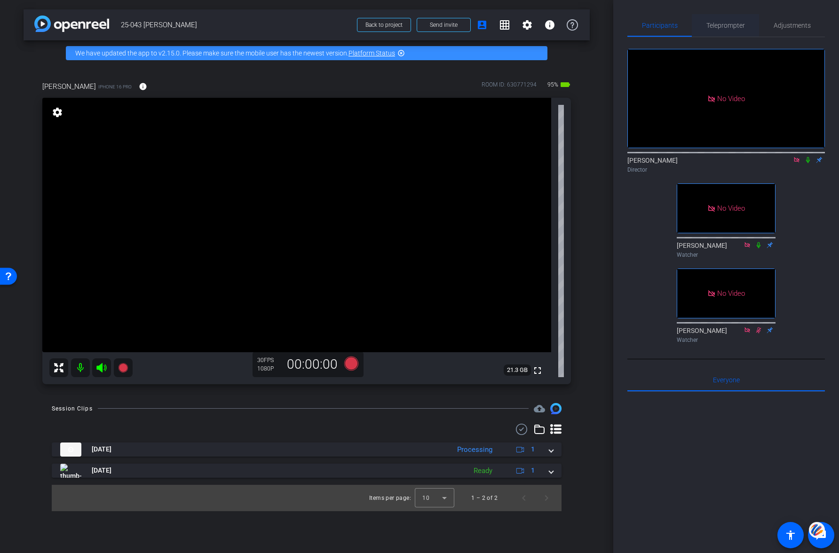
click at [721, 23] on span "Teleprompter" at bounding box center [726, 25] width 39 height 7
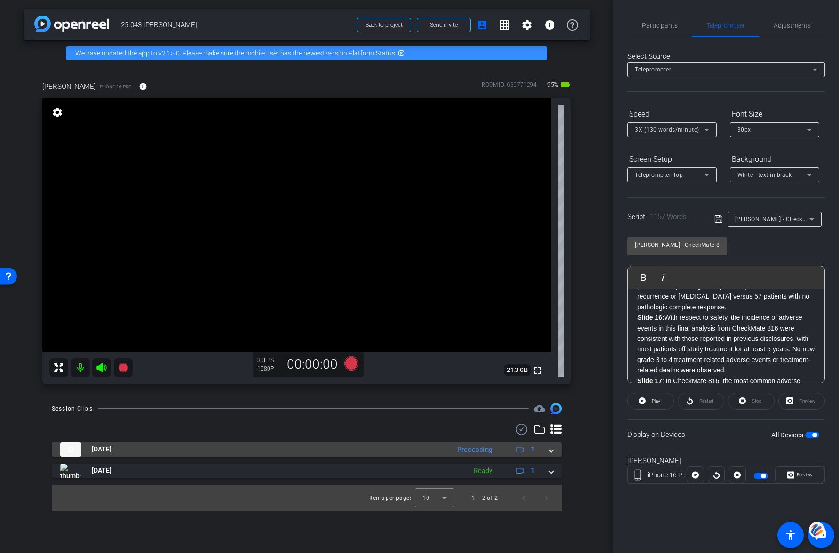
click at [552, 450] on span at bounding box center [552, 450] width 4 height 10
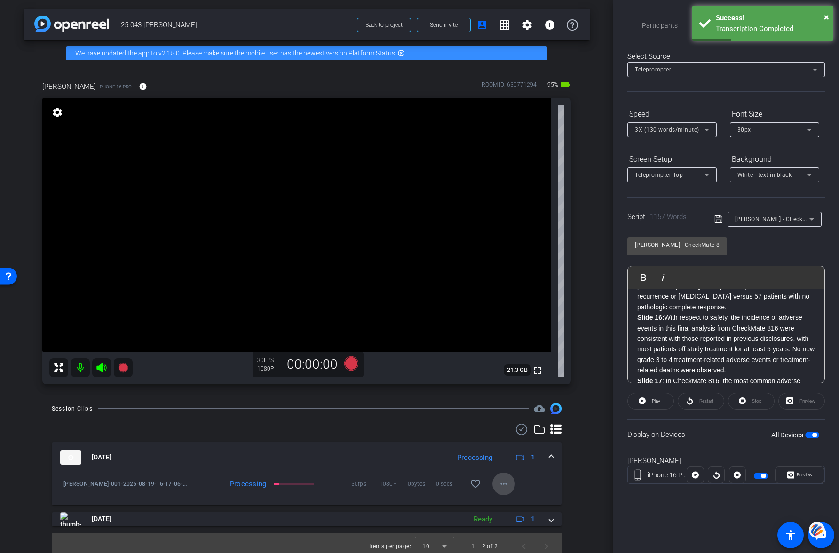
click at [506, 484] on mat-icon "more_horiz" at bounding box center [503, 484] width 11 height 11
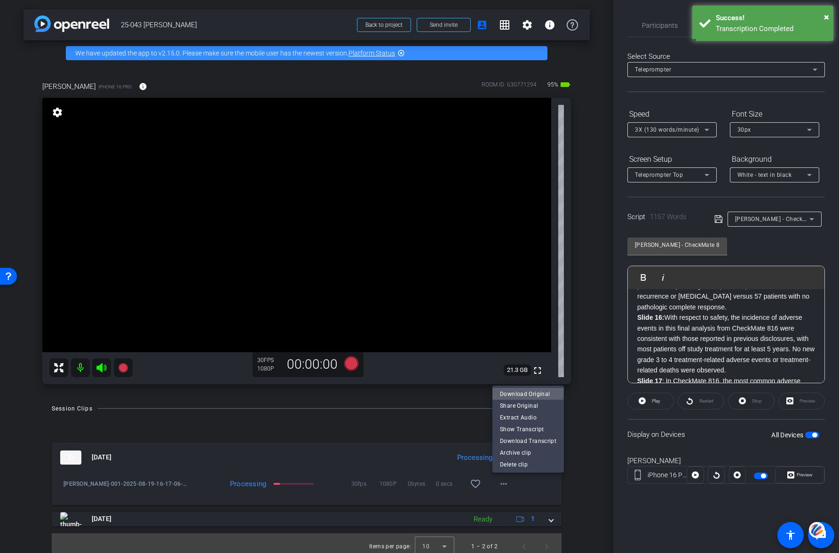
click at [524, 392] on span "Download Original" at bounding box center [528, 394] width 56 height 11
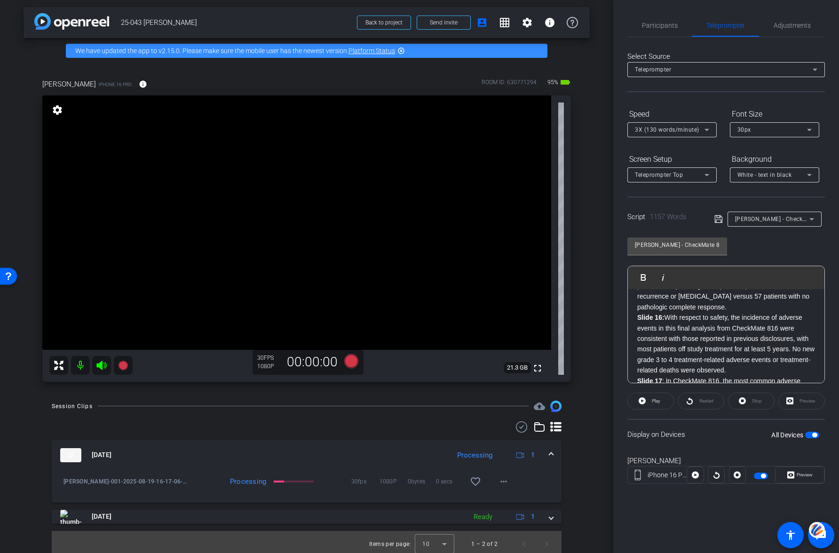
scroll to position [1, 0]
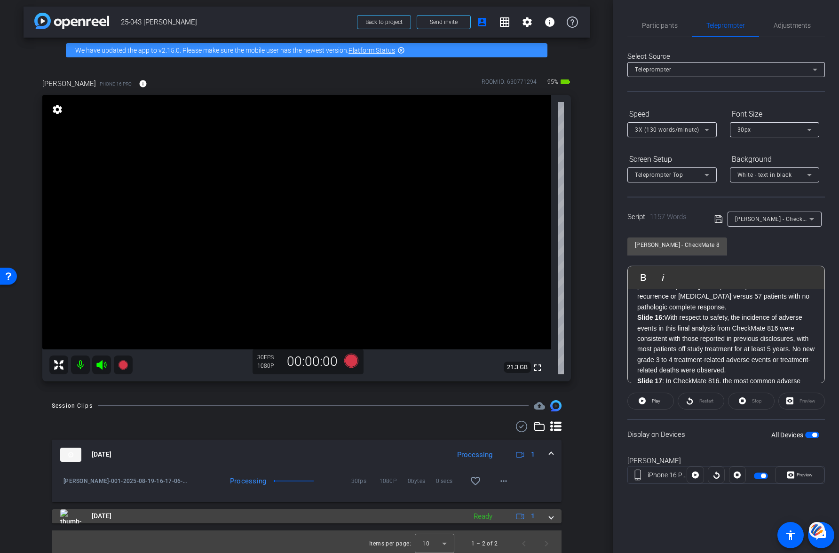
click at [551, 519] on span at bounding box center [552, 516] width 4 height 10
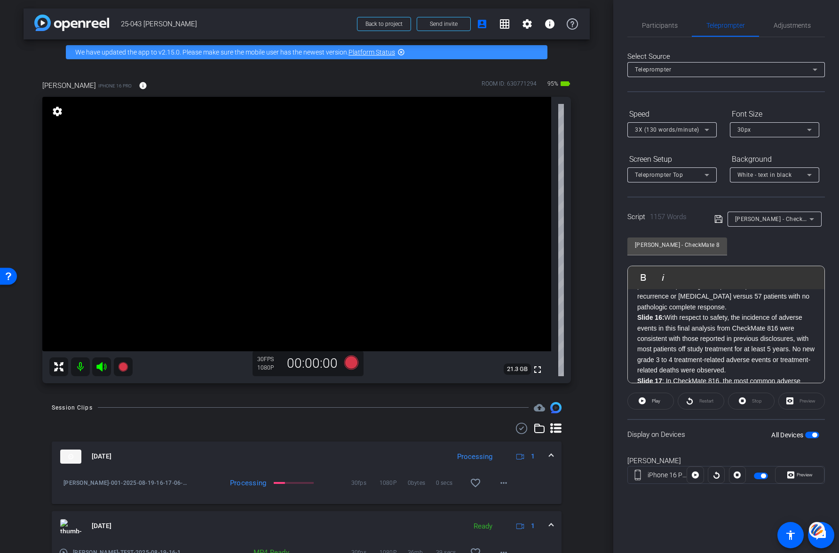
scroll to position [55, 0]
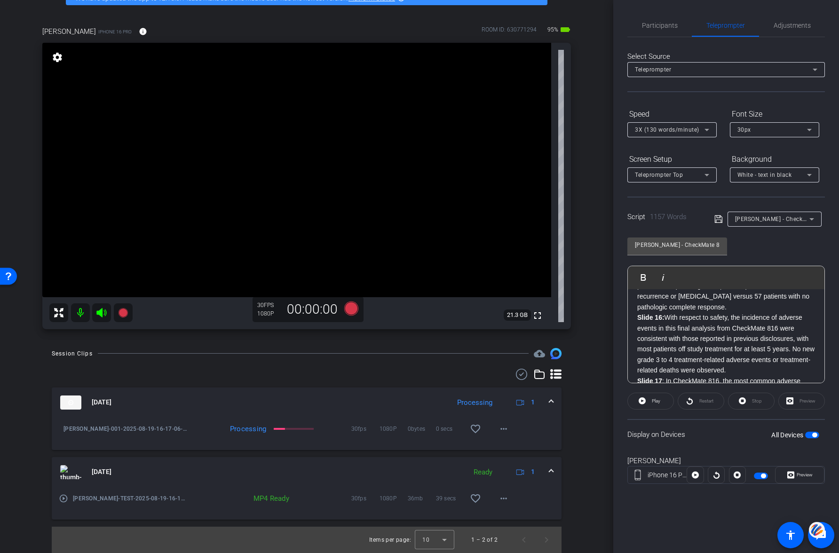
click at [63, 498] on mat-icon "play_circle_outline" at bounding box center [63, 498] width 9 height 9
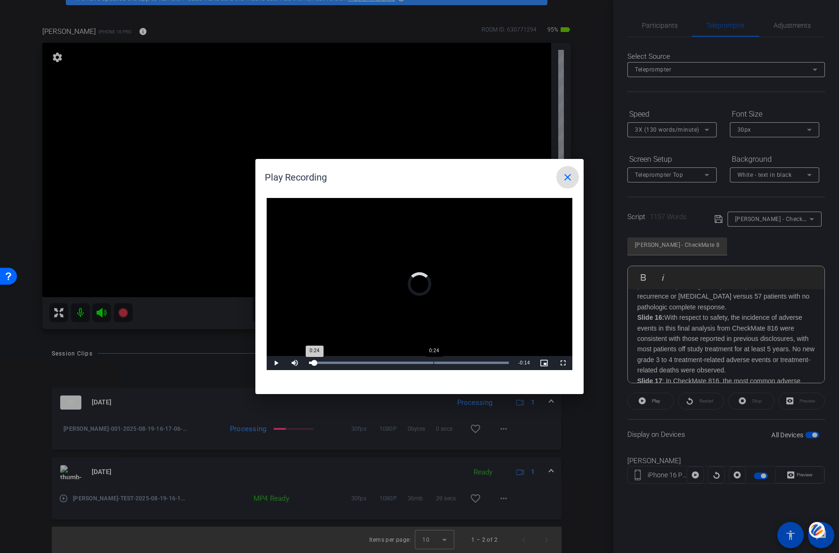
click at [433, 361] on div "Loaded : 100.00% 0:24 0:24" at bounding box center [408, 363] width 209 height 14
click at [275, 363] on span "Video Player" at bounding box center [276, 363] width 19 height 0
click at [566, 176] on mat-icon "close" at bounding box center [567, 177] width 11 height 11
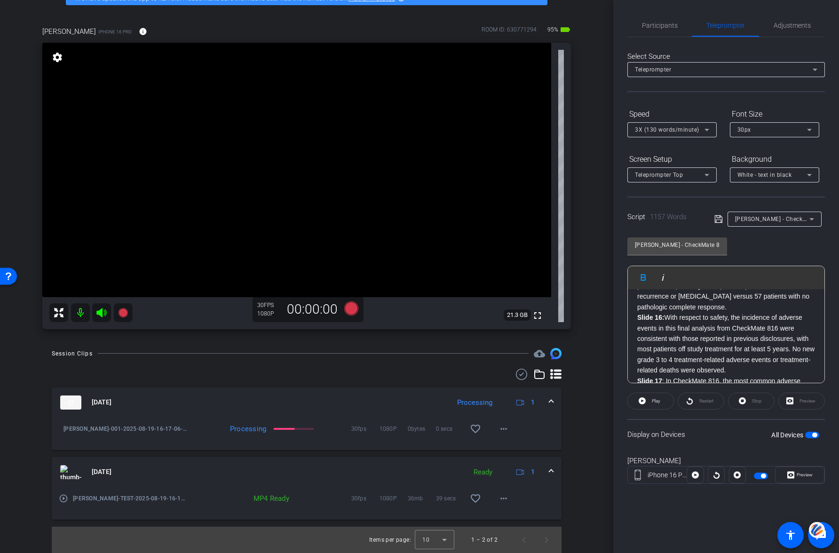
click at [354, 308] on icon at bounding box center [351, 308] width 14 height 14
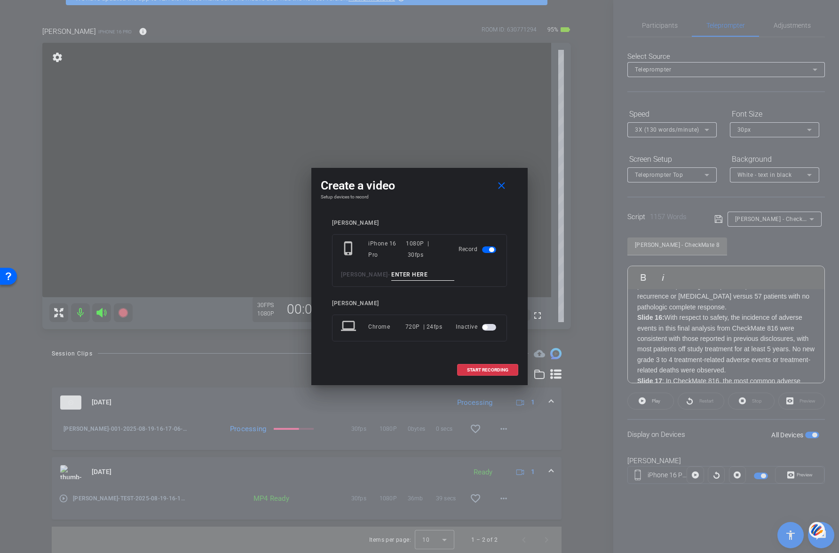
click at [406, 274] on input at bounding box center [422, 275] width 63 height 12
type input "002"
click at [487, 368] on span "START RECORDING" at bounding box center [487, 370] width 41 height 5
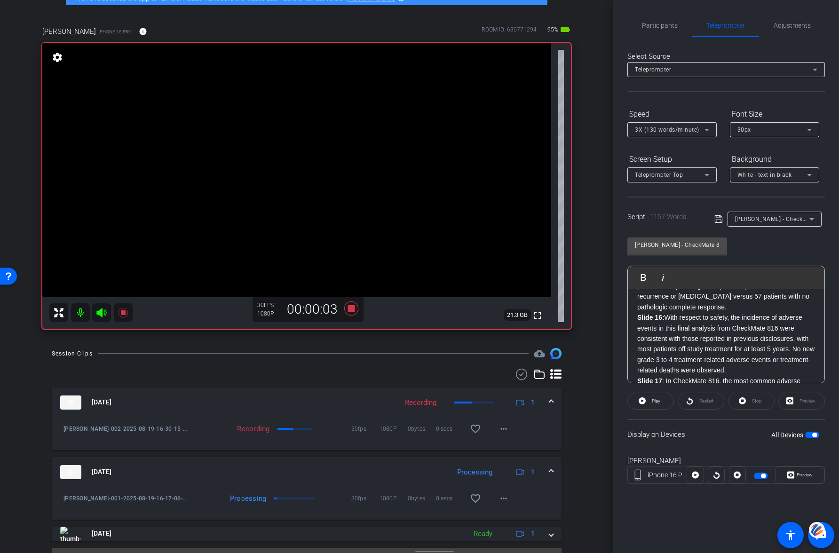
click at [638, 319] on p "Slide 16: With respect to safety, the incidence of adverse events in this final…" at bounding box center [727, 343] width 178 height 63
click at [638, 312] on p "Slide 16: With respect to safety, the incidence of adverse events in this final…" at bounding box center [727, 343] width 178 height 63
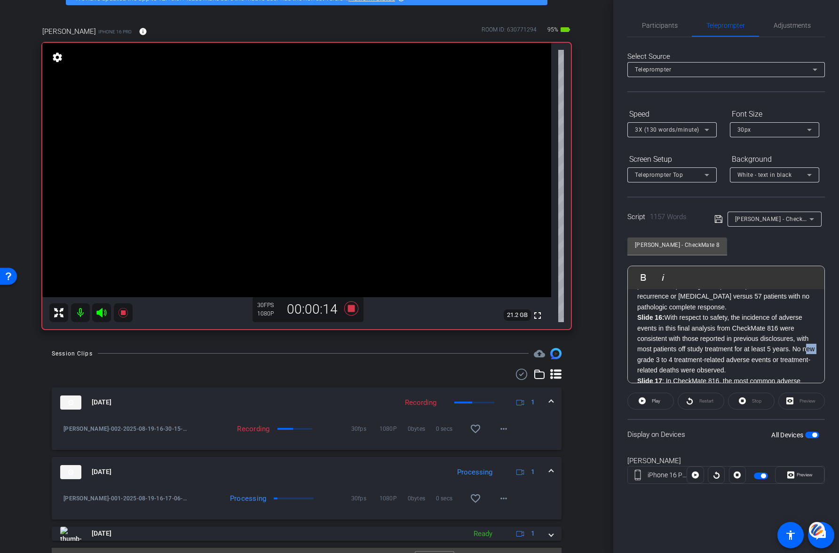
drag, startPoint x: 638, startPoint y: 311, endPoint x: 650, endPoint y: 311, distance: 12.2
click at [638, 312] on p "Slide 16: With respect to safety, the incidence of adverse events in this final…" at bounding box center [727, 343] width 178 height 63
click at [652, 399] on span "Play" at bounding box center [656, 401] width 8 height 5
click at [638, 312] on p "Slide 16: With respect to safety, the incidence of adverse events in this final…" at bounding box center [727, 343] width 178 height 63
click at [645, 278] on span "Play" at bounding box center [649, 277] width 15 height 8
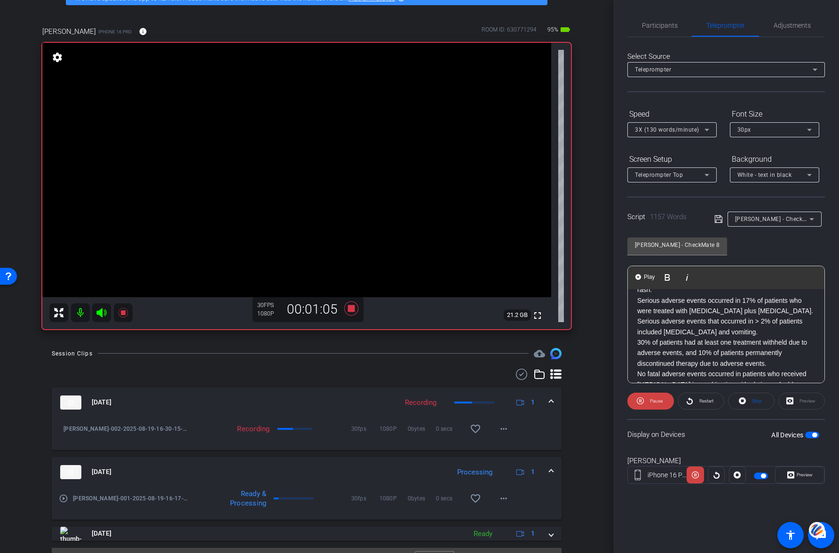
scroll to position [1355, 0]
click at [654, 400] on span "Pause" at bounding box center [656, 401] width 13 height 5
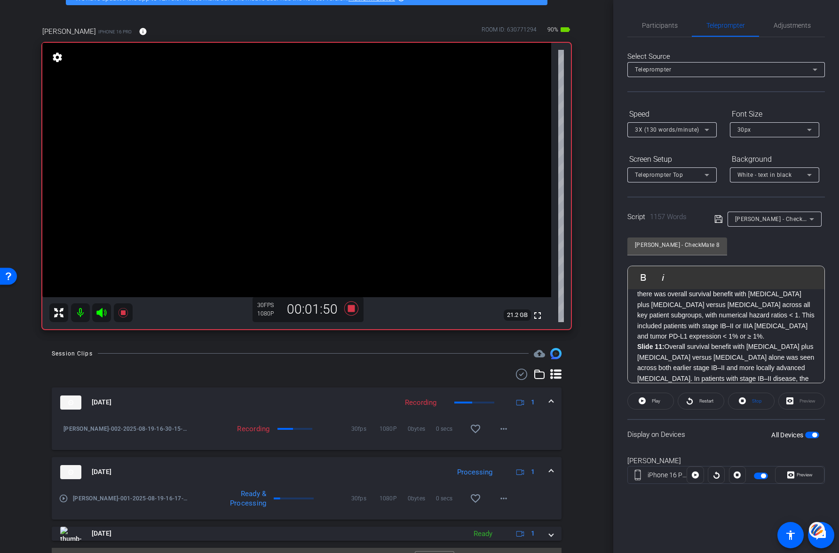
scroll to position [745, 0]
click at [350, 308] on icon at bounding box center [351, 308] width 14 height 14
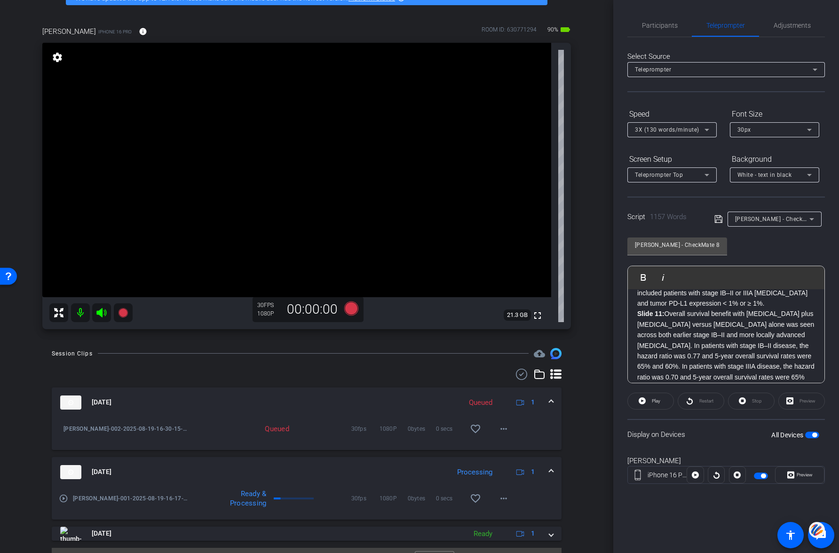
scroll to position [770, 0]
click at [714, 336] on p "Slide 11: Overall survival benefit with [MEDICAL_DATA] plus [MEDICAL_DATA] vers…" at bounding box center [727, 350] width 178 height 84
click at [714, 356] on p "Slide 11: Overall survival benefit with [MEDICAL_DATA] plus [MEDICAL_DATA] vers…" at bounding box center [727, 350] width 178 height 84
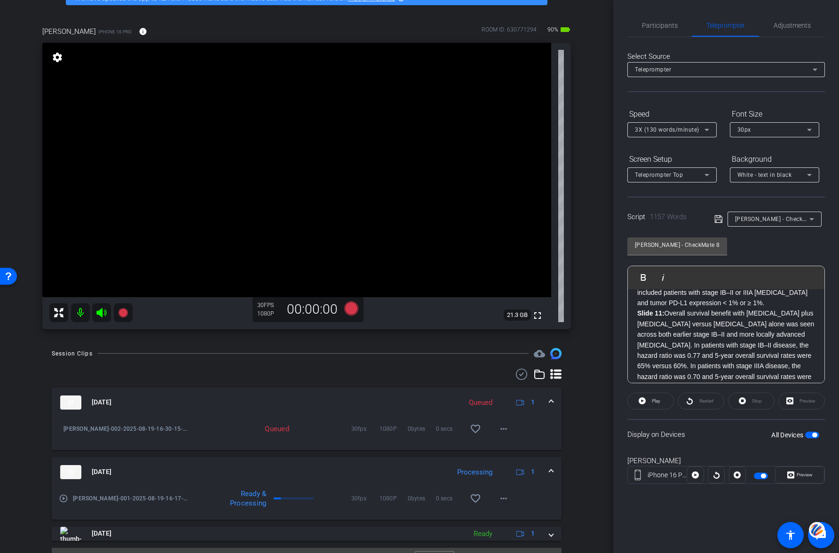
click at [746, 355] on p "Slide 11: Overall survival benefit with [MEDICAL_DATA] plus [MEDICAL_DATA] vers…" at bounding box center [727, 350] width 178 height 84
click at [638, 328] on p "Slide 10: Prespecified exploratory analyses suggested that there was overall su…" at bounding box center [727, 333] width 178 height 63
click at [353, 308] on icon at bounding box center [351, 308] width 14 height 14
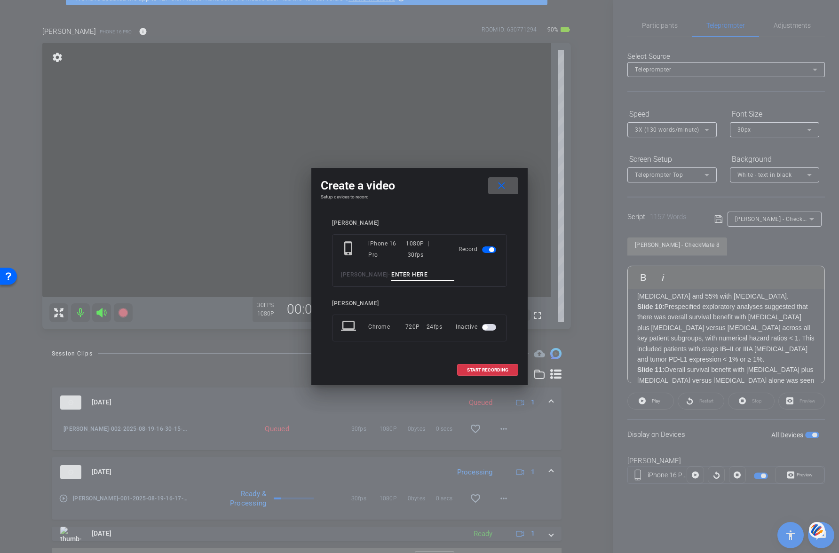
click at [399, 275] on input at bounding box center [422, 275] width 63 height 12
type input "003"
click at [489, 370] on span "START RECORDING" at bounding box center [487, 370] width 41 height 5
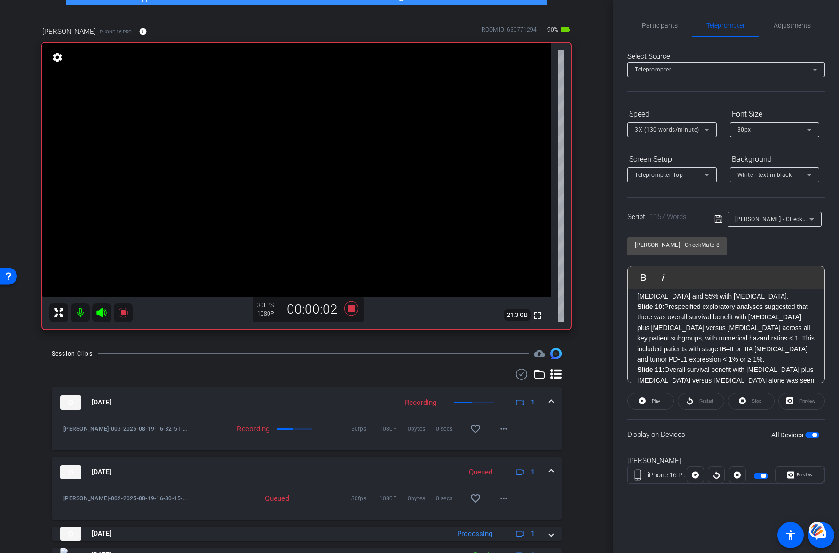
click at [639, 328] on p "Slide 10: Prespecified exploratory analyses suggested that there was overall su…" at bounding box center [727, 333] width 178 height 63
click at [638, 328] on p "Slide 10: Prespecified exploratory analyses suggested that there was overall su…" at bounding box center [727, 333] width 178 height 63
click at [650, 403] on span "Play" at bounding box center [655, 401] width 11 height 13
click at [655, 403] on span "Pause" at bounding box center [656, 401] width 13 height 5
click at [638, 328] on p "Slide 10: Prespecified exploratory analyses suggested that there was overall su…" at bounding box center [727, 333] width 178 height 63
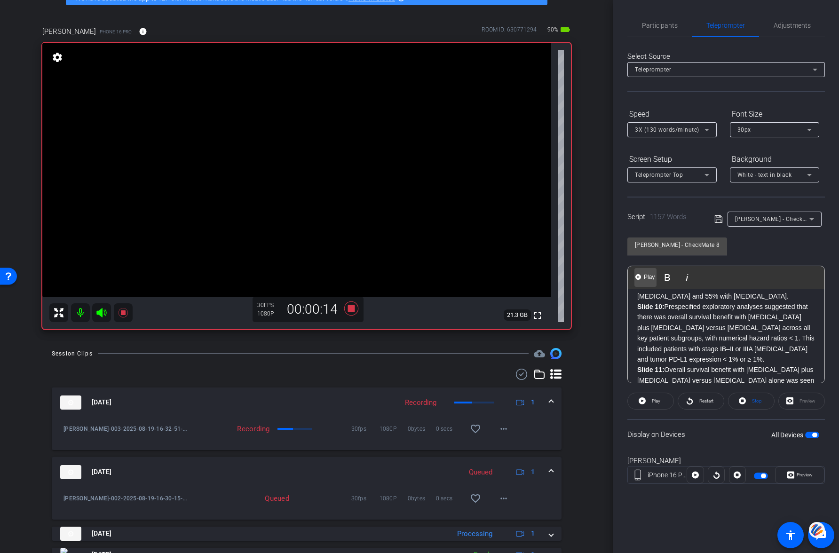
click at [646, 276] on span "Play" at bounding box center [649, 277] width 15 height 8
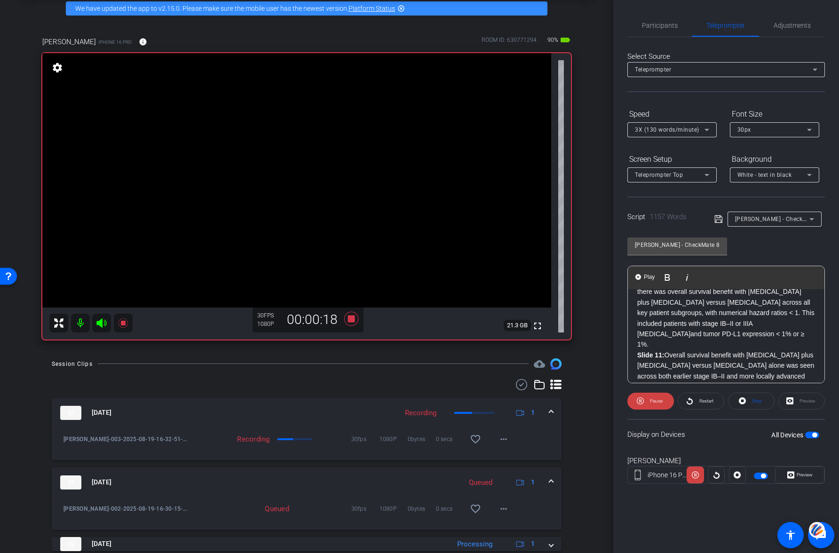
scroll to position [739, 0]
drag, startPoint x: 637, startPoint y: 294, endPoint x: 637, endPoint y: 298, distance: 4.7
click at [637, 294] on div "Slide 3: Hello, I am [PERSON_NAME], Professor and Chair, Immunology-Oncology at…" at bounding box center [726, 386] width 197 height 1673
click at [638, 295] on p "Slide 10: Prespecified exploratory analyses suggested that there was overall su…" at bounding box center [727, 313] width 178 height 74
click at [642, 277] on span "Play" at bounding box center [649, 277] width 15 height 8
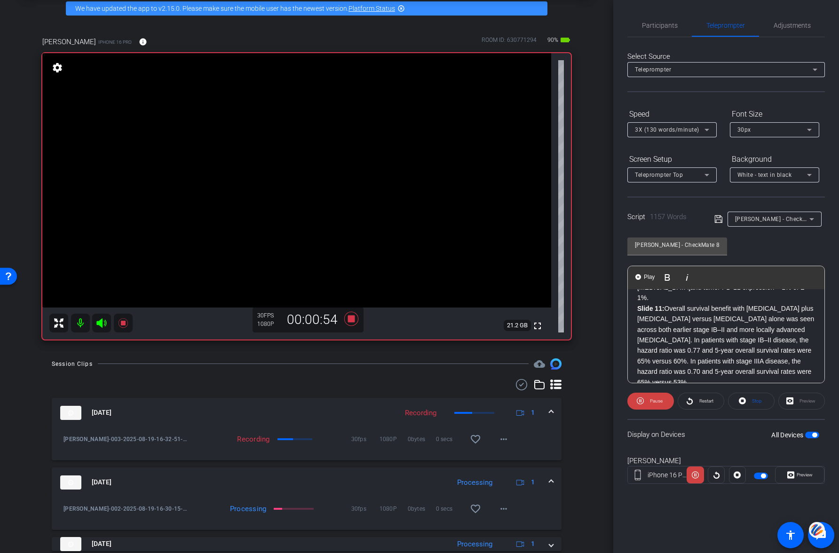
scroll to position [788, 0]
click at [654, 400] on span "Pause" at bounding box center [656, 401] width 13 height 5
click at [744, 317] on p "Slide 11: Overall survival benefit with [MEDICAL_DATA] plus [MEDICAL_DATA] vers…" at bounding box center [727, 343] width 178 height 84
click at [646, 278] on span "Play" at bounding box center [649, 277] width 15 height 8
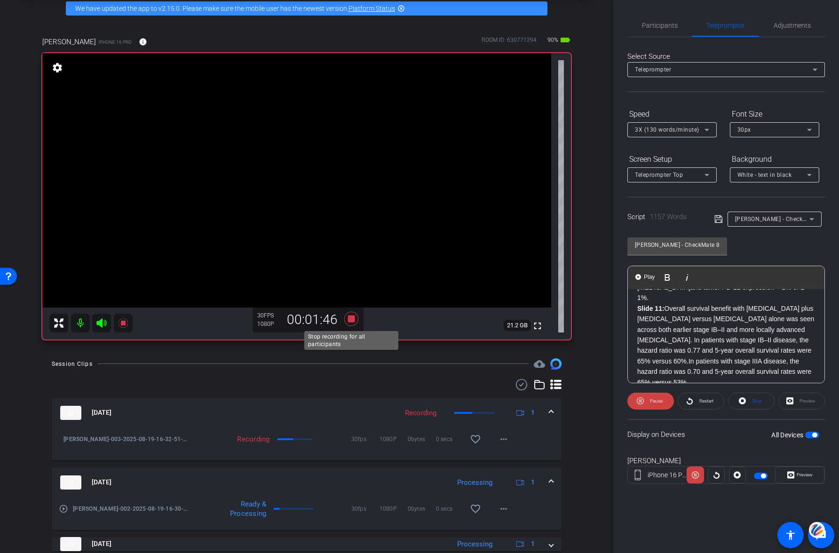
click at [352, 318] on icon at bounding box center [351, 318] width 14 height 14
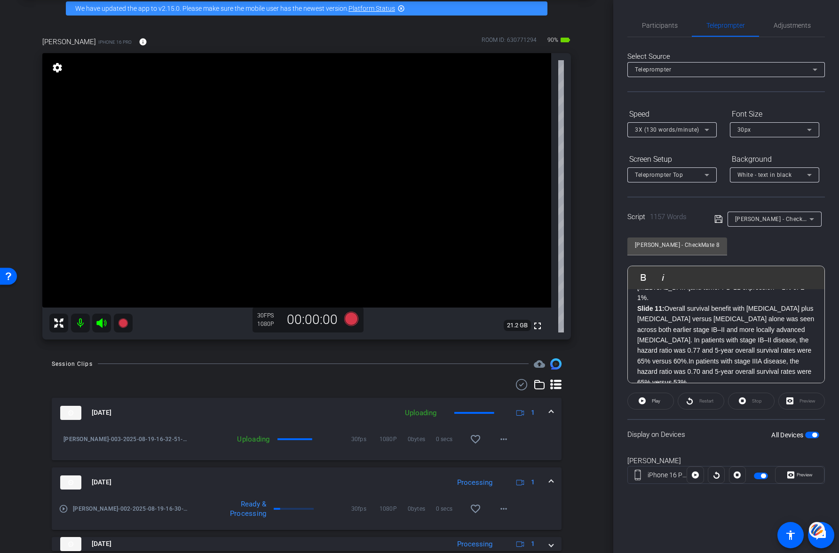
click at [807, 436] on span "button" at bounding box center [813, 435] width 14 height 7
click at [659, 28] on span "Participants" at bounding box center [660, 25] width 36 height 7
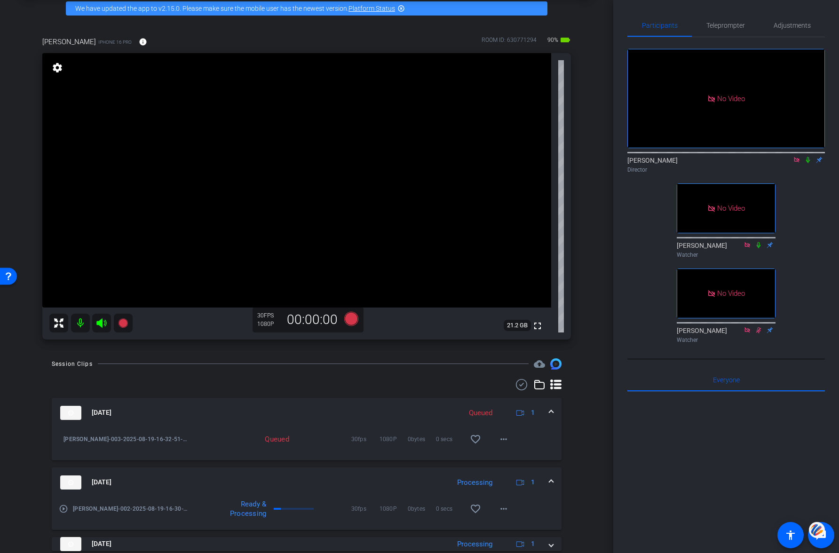
click at [796, 160] on icon at bounding box center [797, 160] width 8 height 7
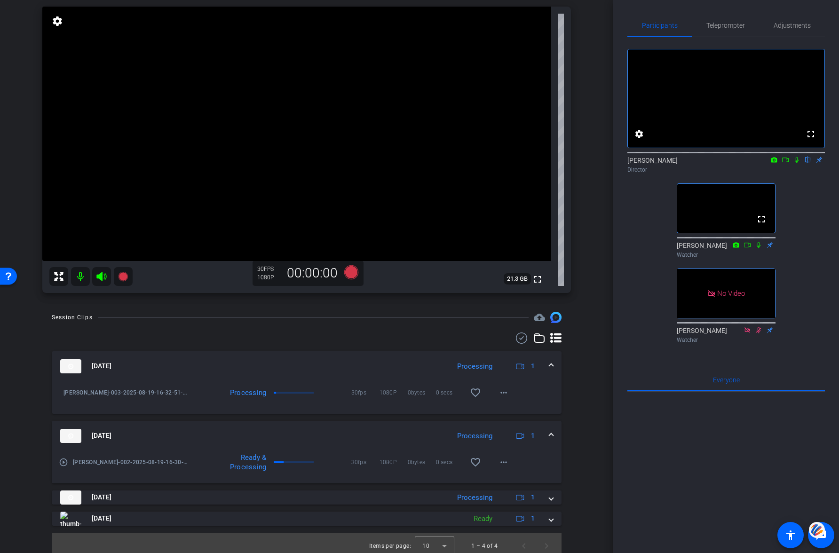
scroll to position [97, 0]
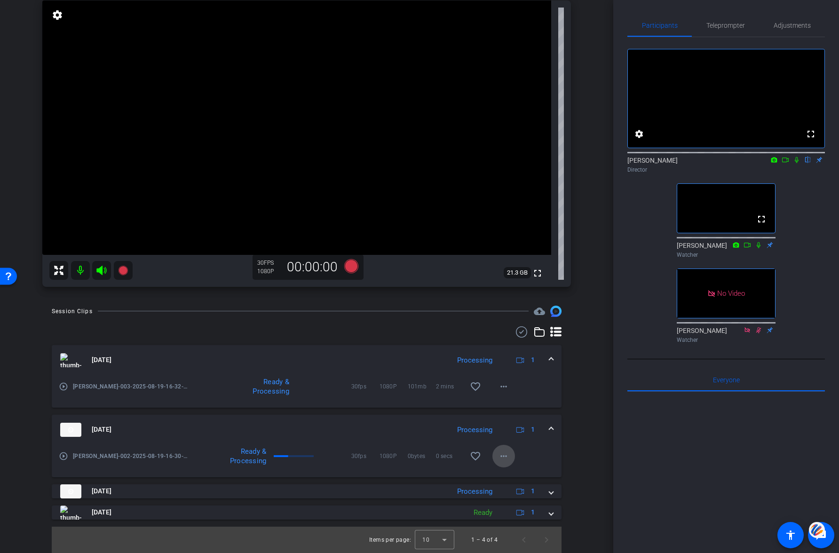
click at [503, 455] on mat-icon "more_horiz" at bounding box center [503, 456] width 11 height 11
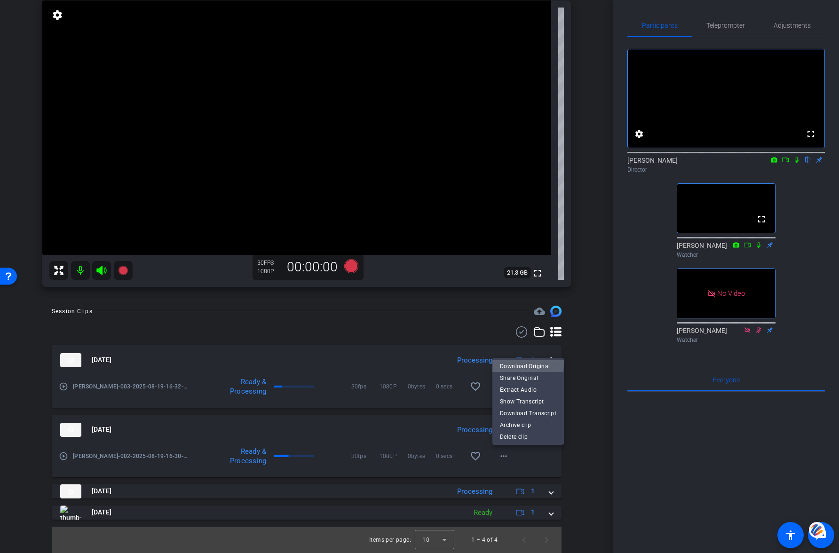
click at [526, 363] on span "Download Original" at bounding box center [528, 366] width 56 height 11
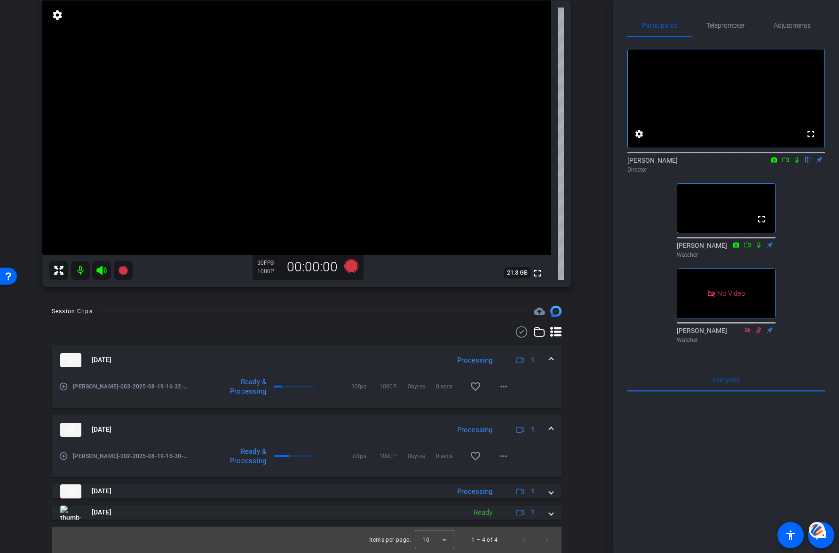
click at [64, 387] on mat-icon "play_circle_outline" at bounding box center [63, 386] width 9 height 9
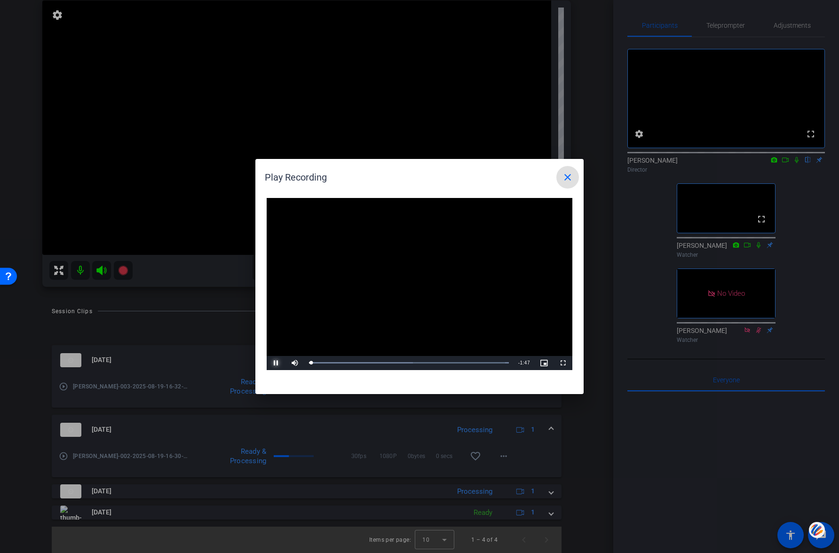
click at [271, 363] on span "Video Player" at bounding box center [276, 363] width 19 height 0
click at [566, 174] on mat-icon "close" at bounding box center [567, 177] width 11 height 11
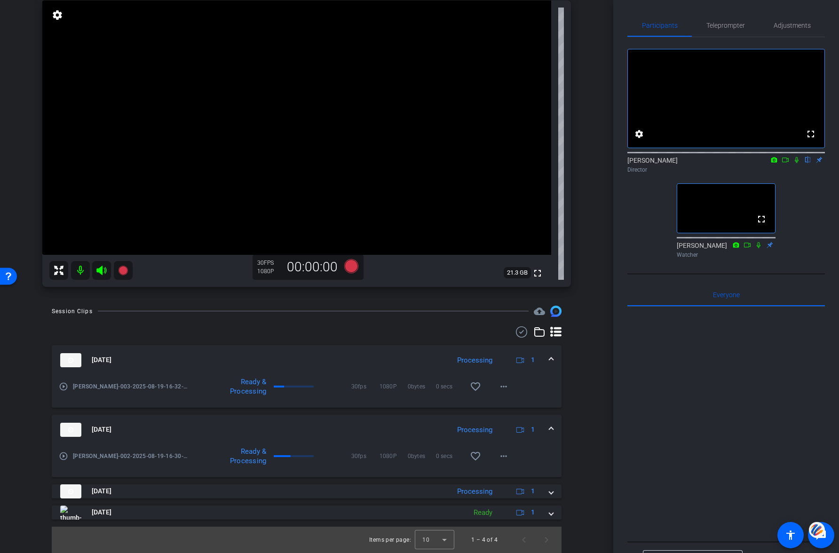
scroll to position [0, 0]
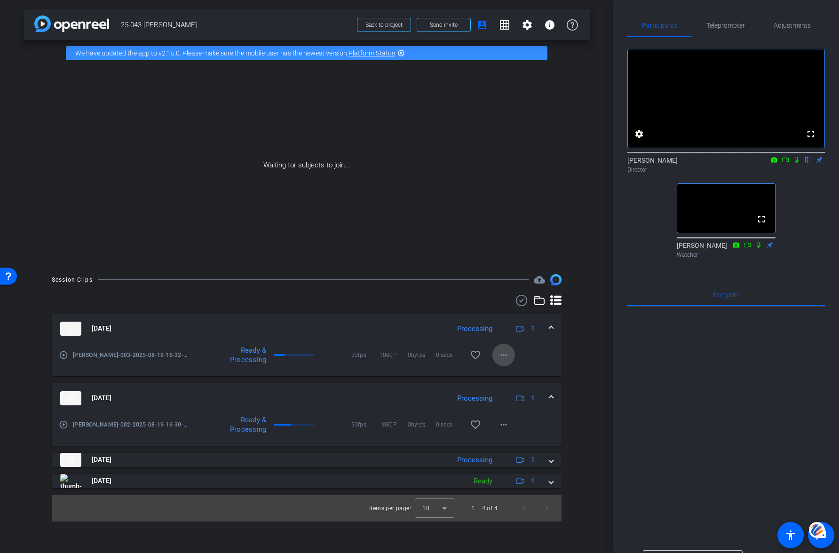
click at [504, 354] on mat-icon "more_horiz" at bounding box center [503, 355] width 11 height 11
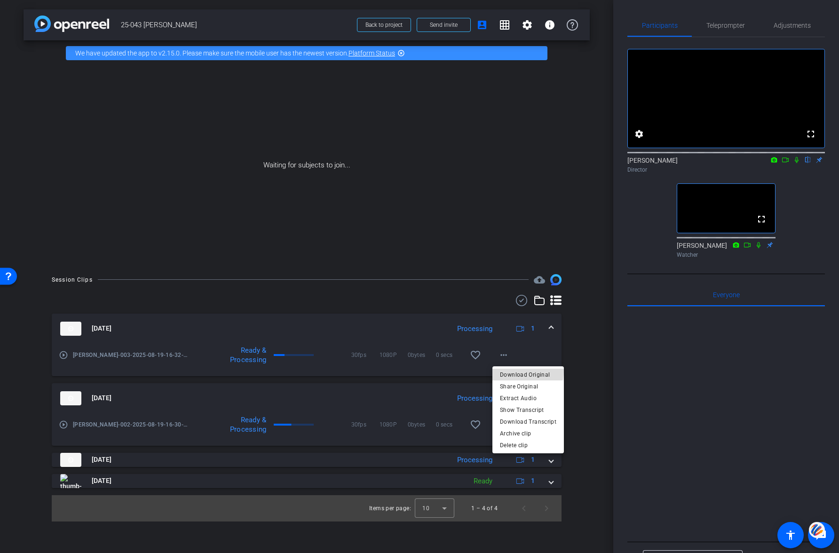
click at [522, 371] on span "Download Original" at bounding box center [528, 374] width 56 height 11
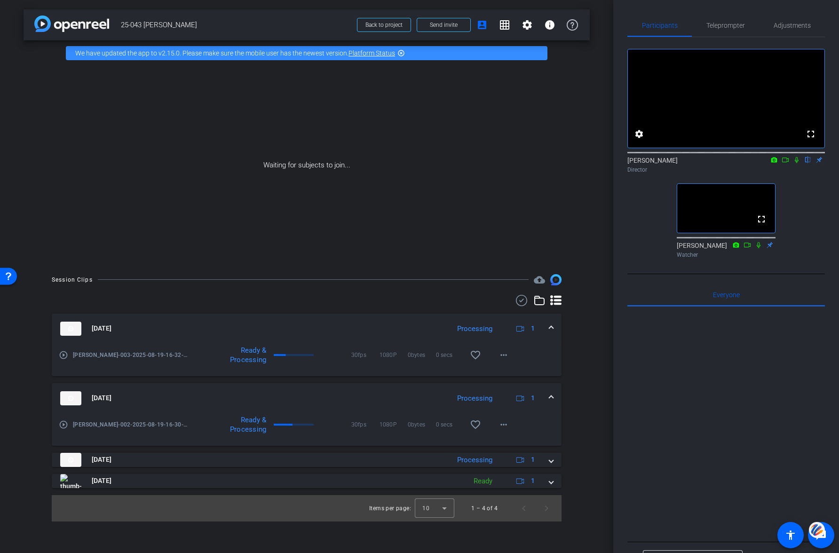
click at [649, 242] on div "fullscreen settings [PERSON_NAME] flip Director fullscreen [PERSON_NAME] Watcher" at bounding box center [727, 149] width 198 height 225
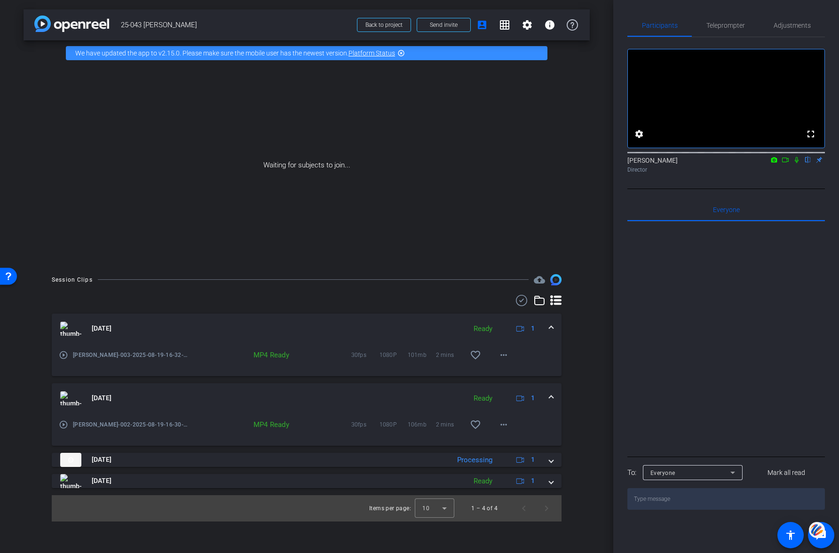
click at [788, 163] on icon at bounding box center [786, 160] width 8 height 7
click at [807, 163] on icon at bounding box center [808, 160] width 4 height 6
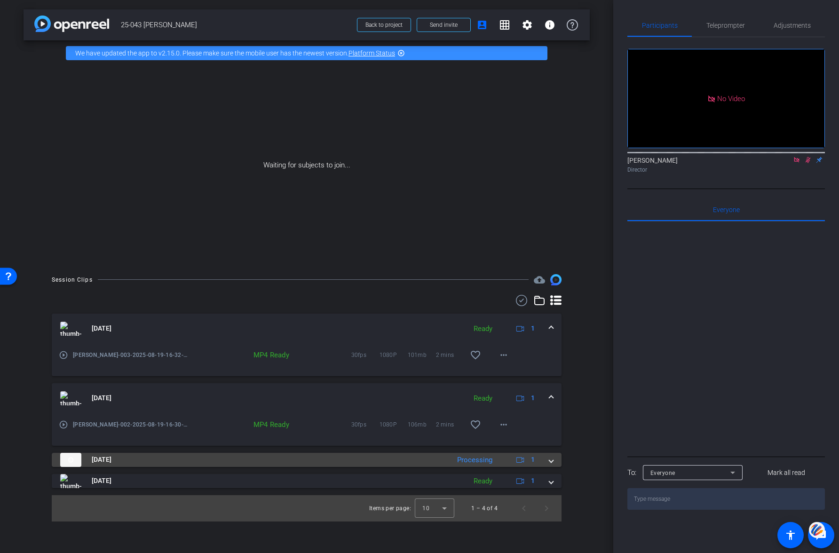
click at [551, 460] on span at bounding box center [552, 460] width 4 height 10
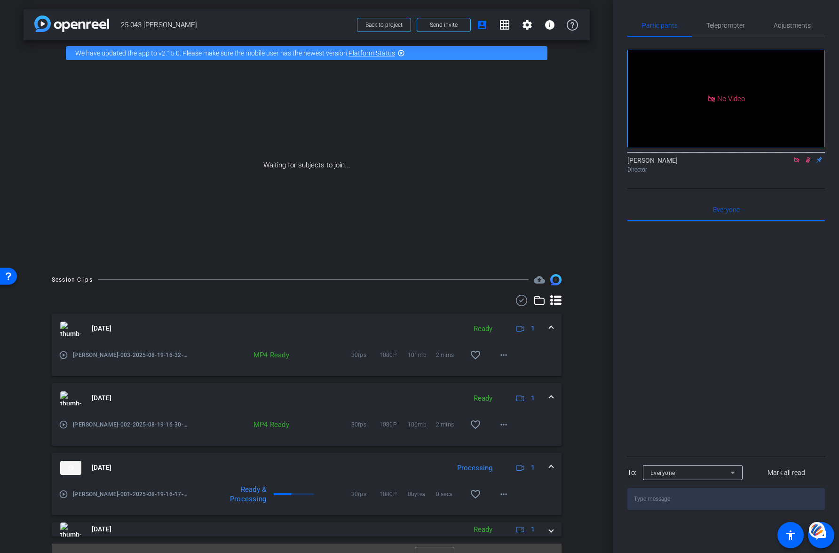
click at [63, 492] on mat-icon "play_circle_outline" at bounding box center [63, 494] width 9 height 9
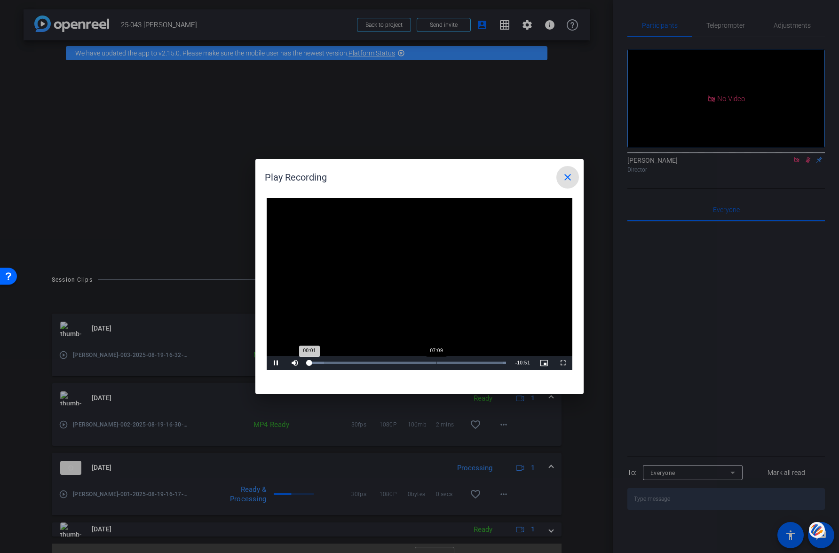
click at [440, 360] on div "Loaded : 100.00% 07:09 00:01" at bounding box center [407, 363] width 207 height 14
click at [278, 363] on span "Video Player" at bounding box center [276, 363] width 19 height 0
click at [569, 175] on mat-icon "close" at bounding box center [567, 177] width 11 height 11
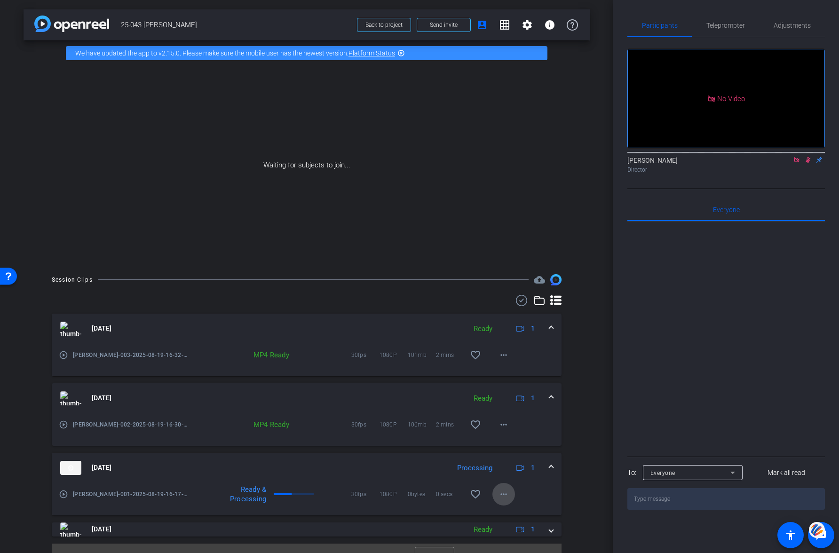
click at [506, 496] on mat-icon "more_horiz" at bounding box center [503, 494] width 11 height 11
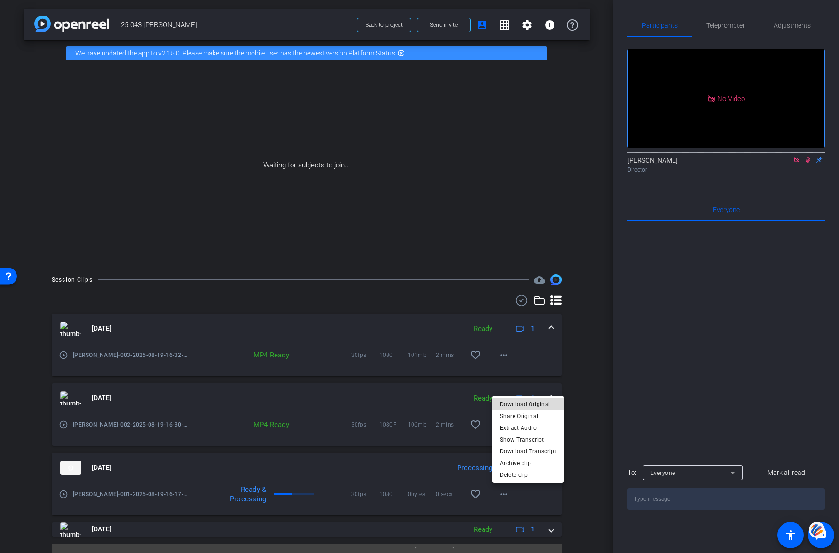
click at [535, 405] on span "Download Original" at bounding box center [528, 404] width 56 height 11
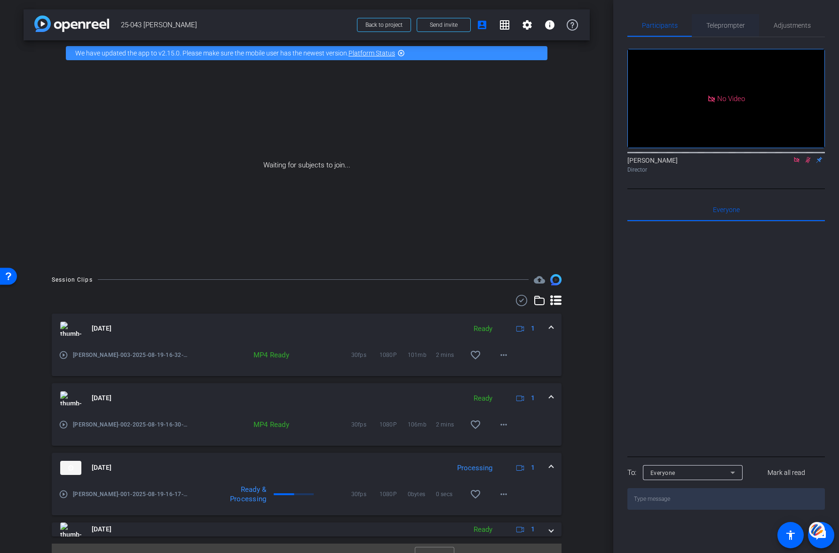
click at [720, 24] on span "Teleprompter" at bounding box center [726, 25] width 39 height 7
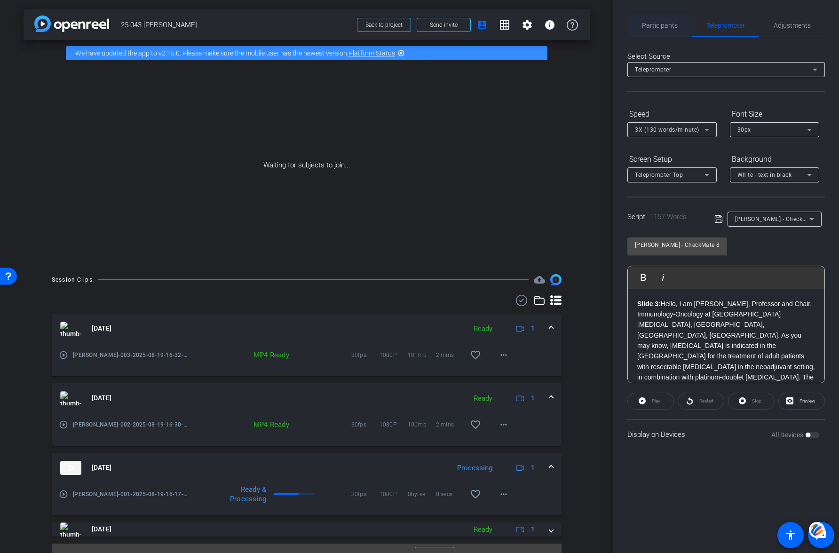
click at [662, 27] on span "Participants" at bounding box center [660, 25] width 36 height 7
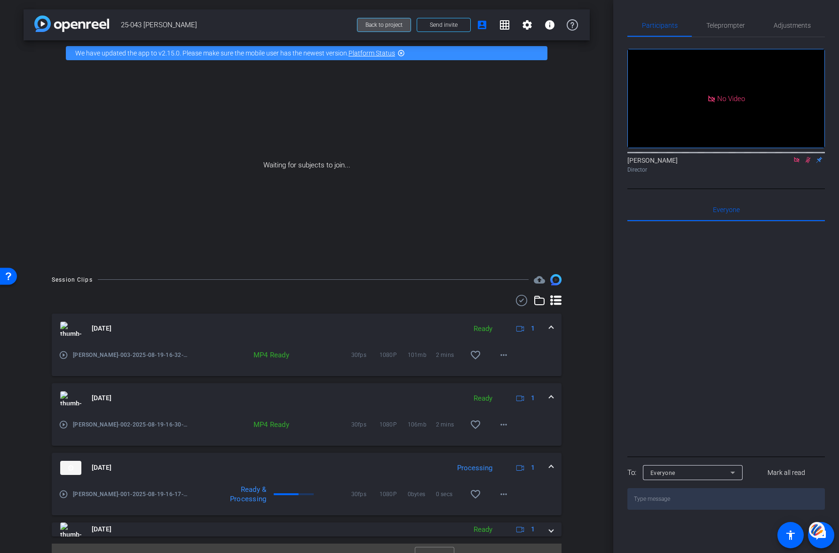
click at [382, 25] on span "Back to project" at bounding box center [384, 25] width 37 height 7
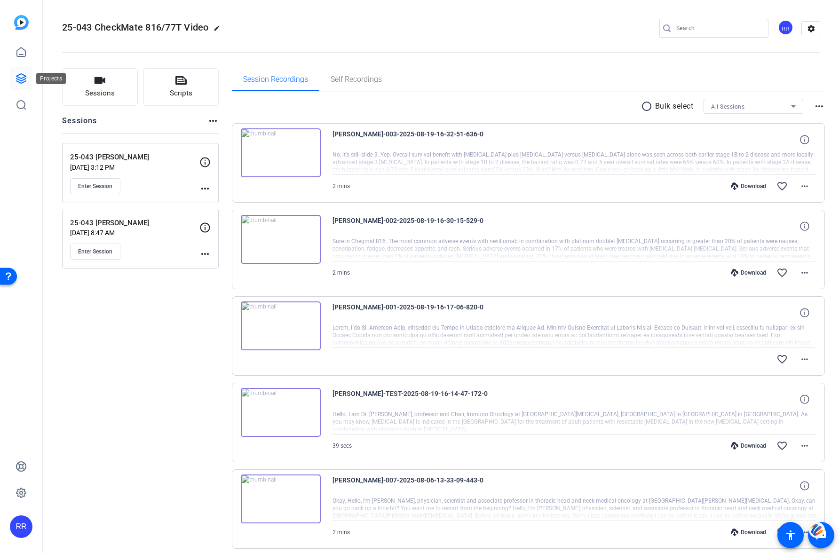
click at [21, 80] on icon at bounding box center [21, 78] width 11 height 11
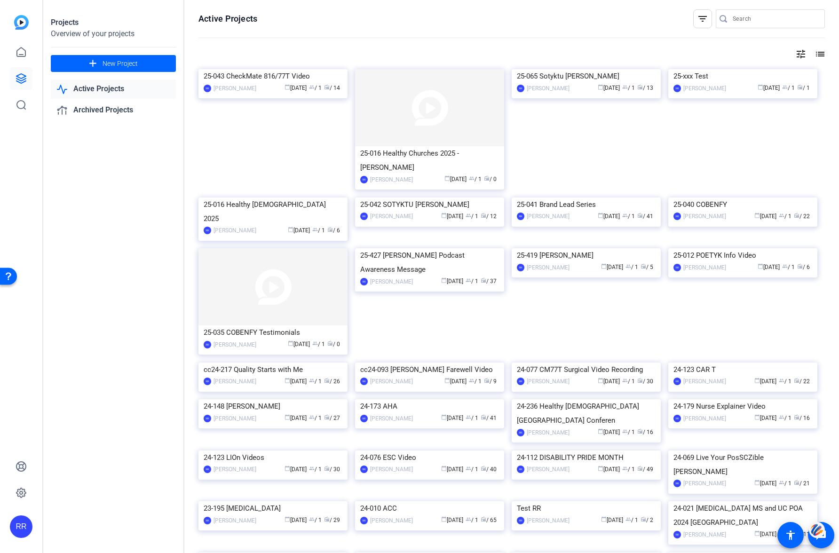
click at [25, 527] on div "RR" at bounding box center [21, 527] width 23 height 23
click at [123, 510] on mat-icon "logout" at bounding box center [124, 503] width 11 height 11
